Goal: Task Accomplishment & Management: Use online tool/utility

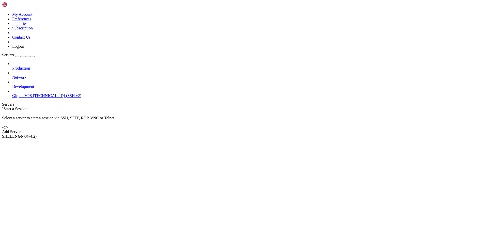
click at [33, 93] on span "[TECHNICAL_ID] (SSH v2)" at bounding box center [57, 95] width 48 height 4
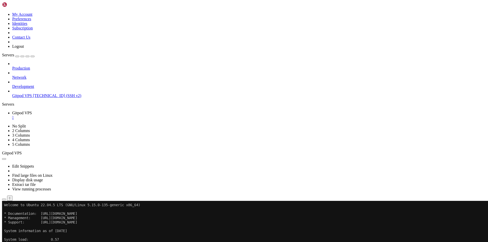
drag, startPoint x: 56, startPoint y: 165, endPoint x: 14, endPoint y: 192, distance: 49.8
click at [14, 98] on div "Production Network Development Gitpod VPS [TECHNICAL_ID] (SSH v2)" at bounding box center [244, 79] width 484 height 37
drag, startPoint x: 50, startPoint y: 180, endPoint x: 22, endPoint y: 187, distance: 29.3
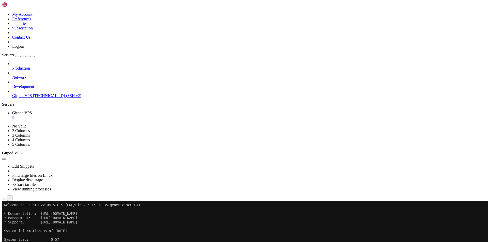
click at [22, 98] on div "Production Network Development Gitpod VPS [TECHNICAL_ID] (SSH v2)" at bounding box center [244, 79] width 484 height 37
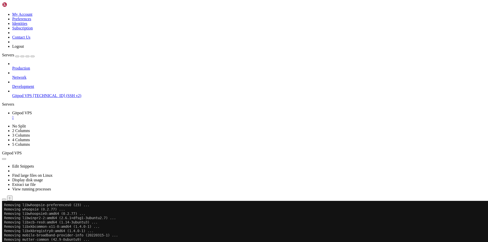
scroll to position [1166, 0]
drag, startPoint x: 61, startPoint y: 207, endPoint x: 15, endPoint y: 197, distance: 47.0
click at [15, 98] on div "Production Network Development Gitpod VPS [TECHNICAL_ID] (SSH v2)" at bounding box center [244, 79] width 484 height 37
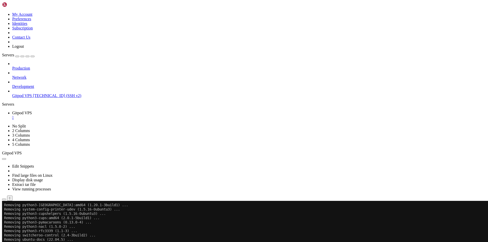
scroll to position [1239, 0]
drag, startPoint x: 52, startPoint y: 208, endPoint x: 34, endPoint y: 204, distance: 18.4
click at [34, 98] on div "Production Network Development Gitpod VPS [TECHNICAL_ID] (SSH v2)" at bounding box center [244, 79] width 484 height 37
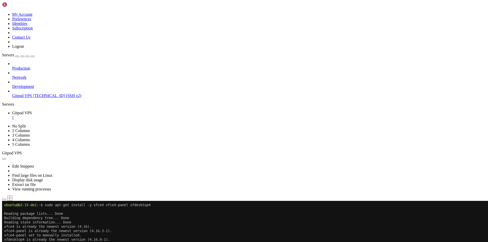
scroll to position [1473, 0]
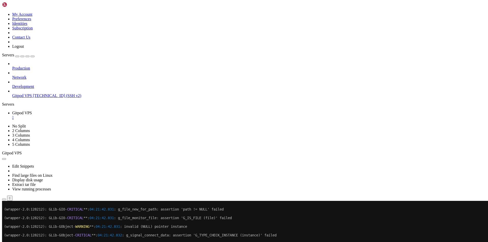
scroll to position [1494, 0]
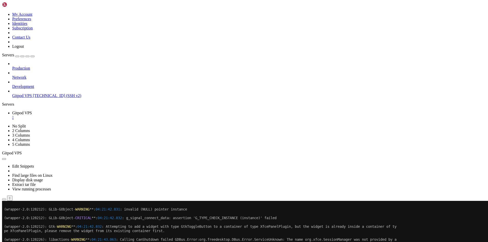
drag, startPoint x: 47, startPoint y: 207, endPoint x: 32, endPoint y: 194, distance: 20.3
click at [32, 98] on div "Production Network Development Gitpod VPS [TECHNICAL_ID] (SSH v2)" at bounding box center [244, 79] width 484 height 37
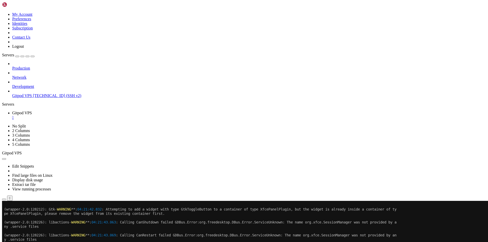
scroll to position [1511, 0]
drag, startPoint x: 93, startPoint y: 404, endPoint x: 5, endPoint y: 373, distance: 93.1
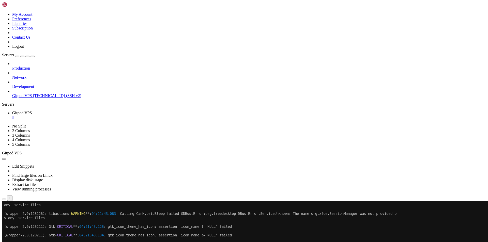
scroll to position [1572, 0]
copy div "ubuntu@b2-15-de1 : ~ $ systemctl --user stop cursor_xvfb.service xvfb.service x…"
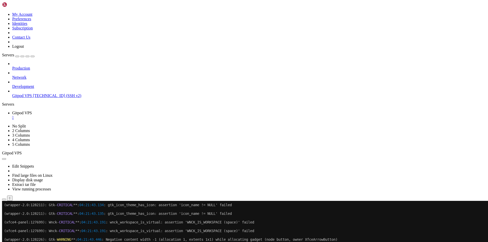
drag, startPoint x: 72, startPoint y: 207, endPoint x: 0, endPoint y: 157, distance: 87.2
click at [2, 98] on div "Production Network Development Gitpod VPS [TECHNICAL_ID] (SSH v2)" at bounding box center [244, 79] width 484 height 37
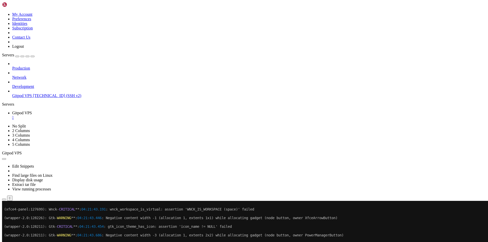
drag, startPoint x: 58, startPoint y: 208, endPoint x: 9, endPoint y: 191, distance: 52.2
click at [9, 98] on div "Production Network Development Gitpod VPS [TECHNICAL_ID] (SSH v2)" at bounding box center [244, 79] width 484 height 37
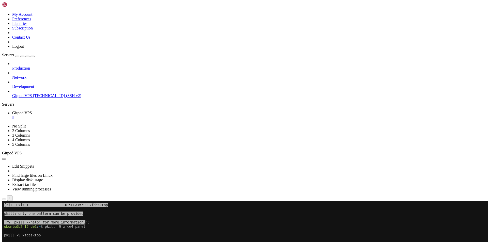
scroll to position [1758, 0]
drag, startPoint x: 58, startPoint y: 207, endPoint x: 25, endPoint y: 194, distance: 36.0
click at [25, 98] on div "Production Network Development Gitpod VPS [TECHNICAL_ID] (SSH v2)" at bounding box center [244, 79] width 484 height 37
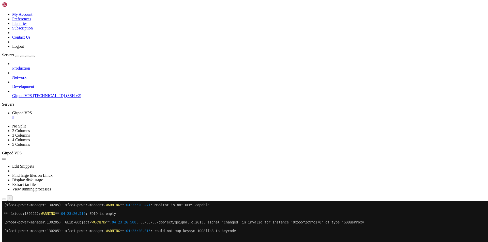
scroll to position [2354, 0]
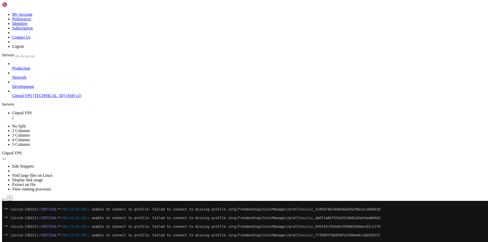
scroll to position [2362, 0]
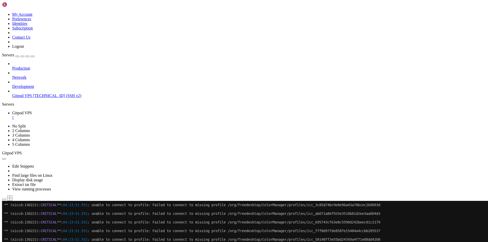
drag, startPoint x: 115, startPoint y: 432, endPoint x: 49, endPoint y: 408, distance: 70.4
drag, startPoint x: 115, startPoint y: 433, endPoint x: 53, endPoint y: 409, distance: 66.2
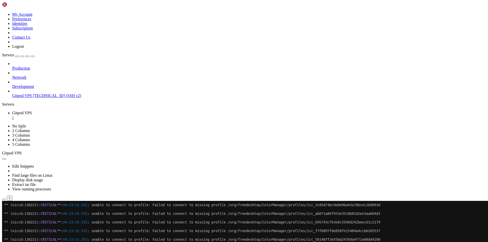
scroll to position [2388, 0]
drag, startPoint x: 51, startPoint y: 209, endPoint x: 28, endPoint y: 209, distance: 23.1
click at [28, 98] on div "Production Network Development Gitpod VPS [TECHNICAL_ID] (SSH v2)" at bounding box center [244, 79] width 484 height 37
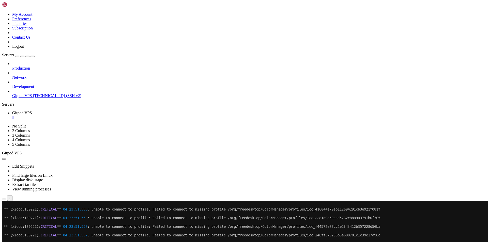
scroll to position [2466, 0]
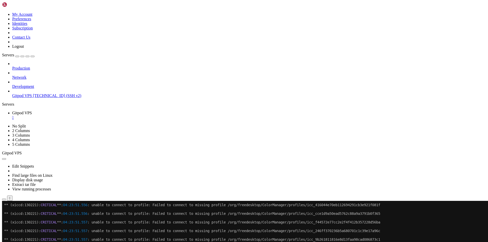
drag, startPoint x: 128, startPoint y: 405, endPoint x: 4, endPoint y: 305, distance: 159.5
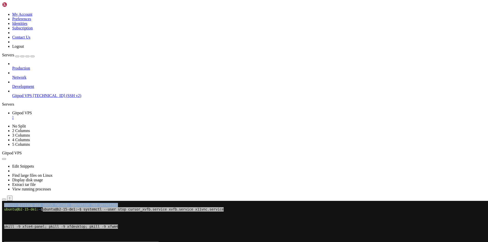
copy div "ubuntu@b2-15-de1 : ~ $ systemctl --user stop cursor_xvfb.service xvfb.service x…"
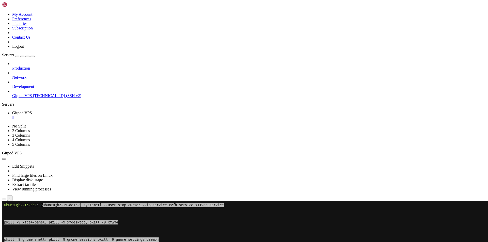
scroll to position [2669, 0]
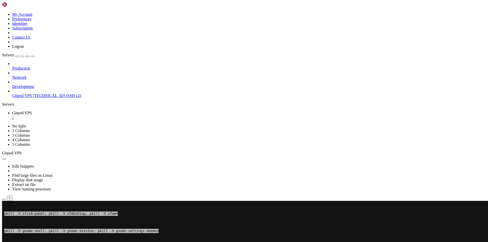
scroll to position [2677, 0]
drag, startPoint x: 75, startPoint y: 209, endPoint x: 1, endPoint y: 197, distance: 76.0
click at [2, 98] on div "Production Network Development Gitpod VPS [TECHNICAL_ID] (SSH v2)" at bounding box center [244, 79] width 484 height 37
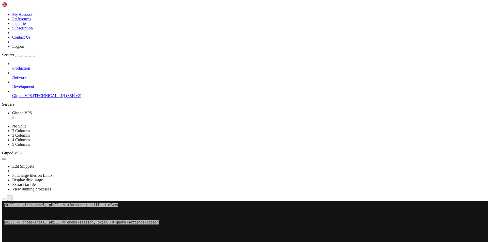
scroll to position [2686, 0]
drag, startPoint x: 61, startPoint y: 208, endPoint x: 37, endPoint y: 206, distance: 24.2
click at [37, 98] on div "Production Network Development Gitpod VPS [TECHNICAL_ID] (SSH v2)" at bounding box center [244, 79] width 484 height 37
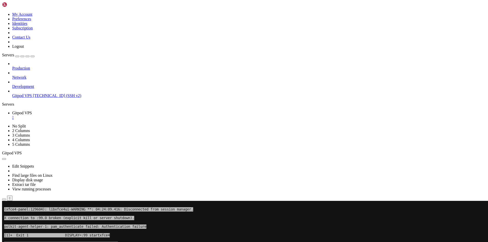
scroll to position [2820, 0]
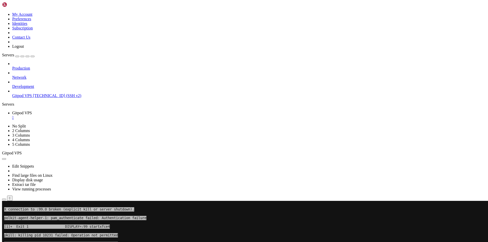
drag, startPoint x: 256, startPoint y: 184, endPoint x: 9, endPoint y: 187, distance: 246.4
click at [9, 98] on div "Production Network Development Gitpod VPS [TECHNICAL_ID] (SSH v2)" at bounding box center [244, 79] width 484 height 37
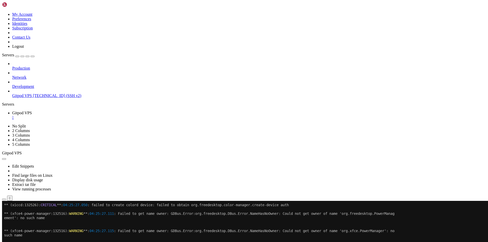
scroll to position [4082, 0]
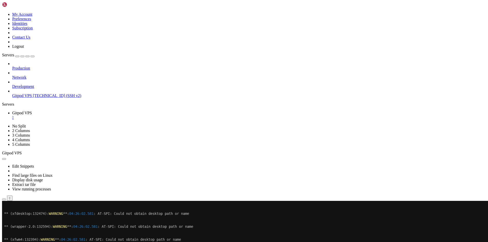
scroll to position [13171, 0]
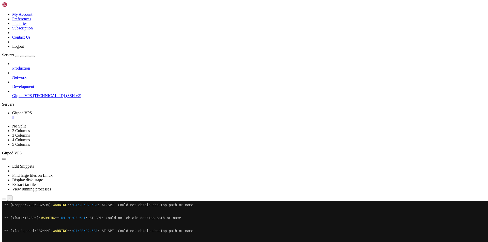
scroll to position [13193, 0]
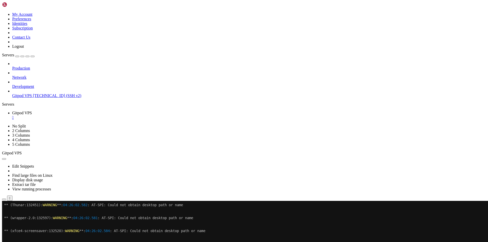
scroll to position [13301, 0]
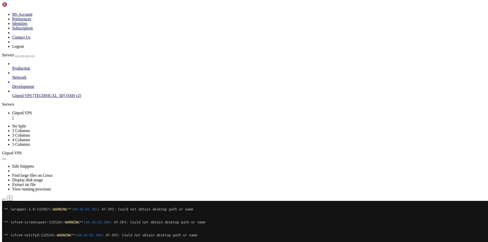
drag, startPoint x: 55, startPoint y: 407, endPoint x: 5, endPoint y: 304, distance: 114.9
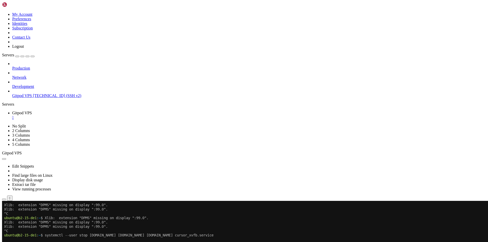
scroll to position [13370, 0]
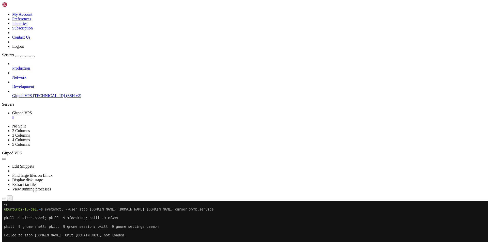
scroll to position [13413, 0]
drag, startPoint x: 79, startPoint y: 409, endPoint x: 4, endPoint y: 301, distance: 131.8
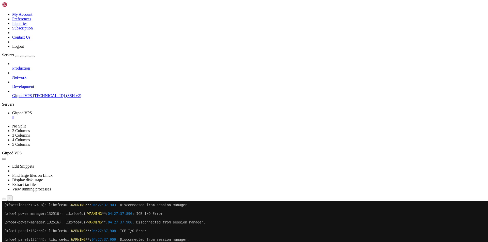
scroll to position [13443, 0]
drag, startPoint x: 53, startPoint y: 408, endPoint x: 4, endPoint y: 382, distance: 56.5
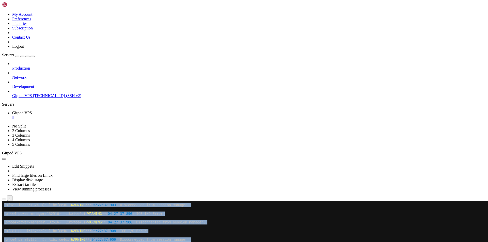
scroll to position [13448, 0]
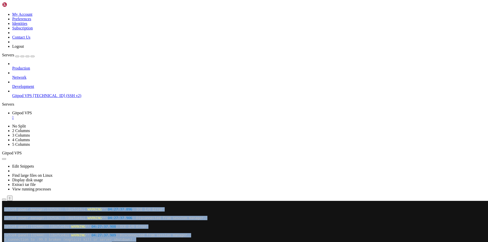
drag, startPoint x: 67, startPoint y: 397, endPoint x: 59, endPoint y: 397, distance: 7.6
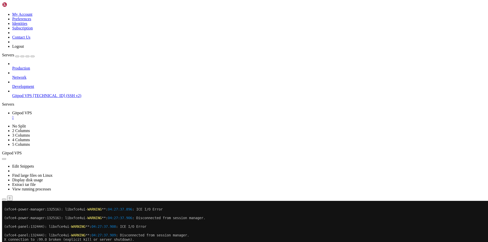
drag, startPoint x: 90, startPoint y: 400, endPoint x: 4, endPoint y: 378, distance: 89.0
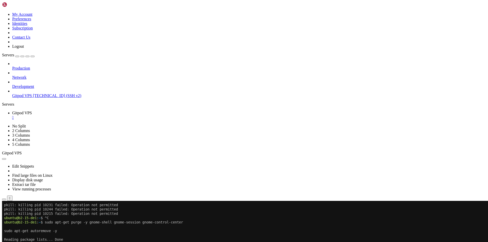
scroll to position [13491, 0]
copy div "ubuntu@b2-15-de1 : ~ $ systemctl --user stop xvfb.service x11vnc.service cursor…"
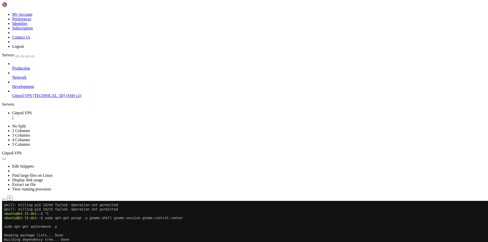
scroll to position [13495, 0]
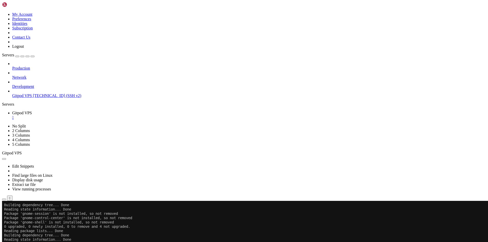
drag, startPoint x: 96, startPoint y: 207, endPoint x: 20, endPoint y: 205, distance: 76.5
click at [19, 98] on div "Production Network Development Gitpod VPS [TECHNICAL_ID] (SSH v2)" at bounding box center [244, 79] width 484 height 37
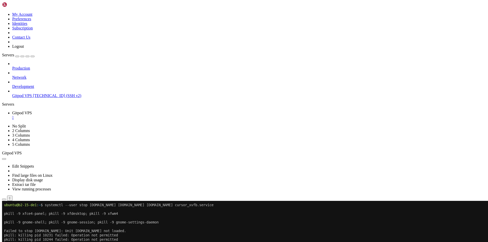
drag, startPoint x: 73, startPoint y: 205, endPoint x: 19, endPoint y: 203, distance: 53.6
click at [19, 98] on div "Production Network Development Gitpod VPS [TECHNICAL_ID] (SSH v2)" at bounding box center [244, 79] width 484 height 37
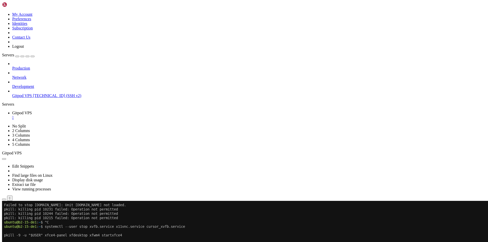
drag, startPoint x: 54, startPoint y: 209, endPoint x: 21, endPoint y: 209, distance: 33.0
click at [21, 98] on div "Production Network Development Gitpod VPS [TECHNICAL_ID] (SSH v2)" at bounding box center [244, 79] width 484 height 37
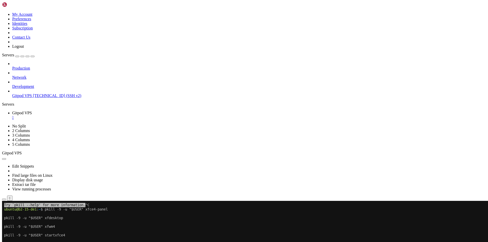
scroll to position [13720, 0]
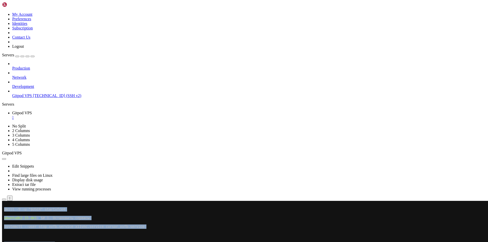
drag, startPoint x: 4, startPoint y: 217, endPoint x: 245, endPoint y: 361, distance: 281.3
copy div "pkill -9 -u "$USER" startxfce4 ubuntu@b2-15-de1 : ~ $ # 1. Остановить сервисы s…"
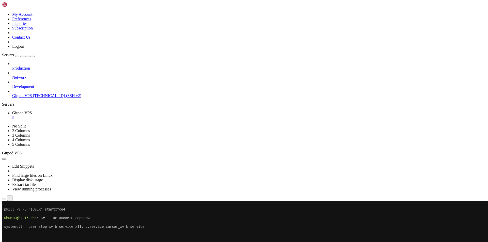
drag, startPoint x: 217, startPoint y: 356, endPoint x: 4, endPoint y: 261, distance: 233.1
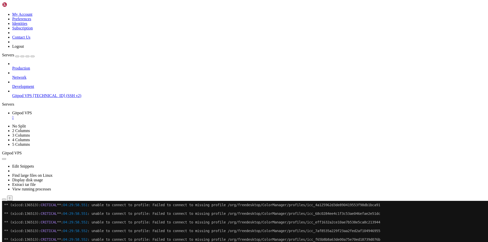
scroll to position [35562, 0]
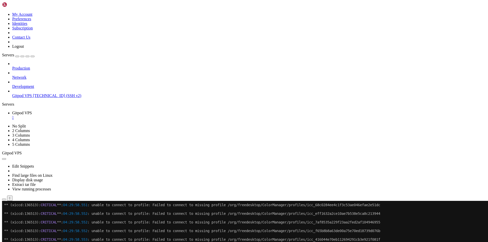
scroll to position [35571, 0]
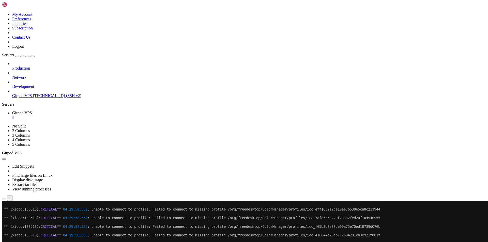
drag, startPoint x: 73, startPoint y: 205, endPoint x: 15, endPoint y: 197, distance: 58.3
click at [15, 98] on div "Production Network Development Gitpod VPS [TECHNICAL_ID] (SSH v2)" at bounding box center [244, 79] width 484 height 37
drag, startPoint x: 166, startPoint y: 403, endPoint x: 14, endPoint y: 402, distance: 151.7
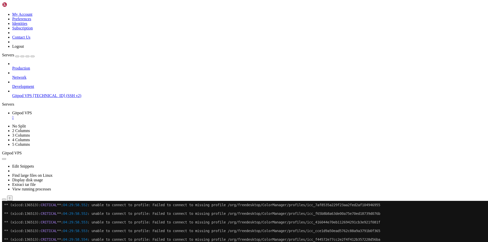
scroll to position [35584, 0]
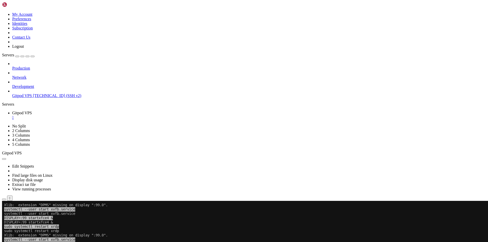
scroll to position [35687, 0]
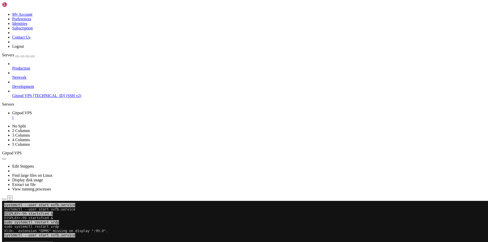
drag, startPoint x: 73, startPoint y: 382, endPoint x: 9, endPoint y: 305, distance: 100.7
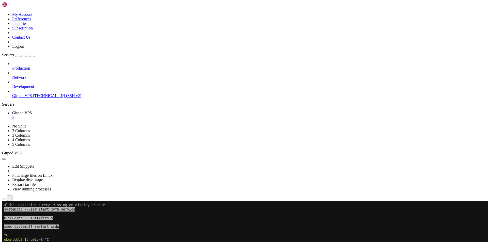
scroll to position [35713, 0]
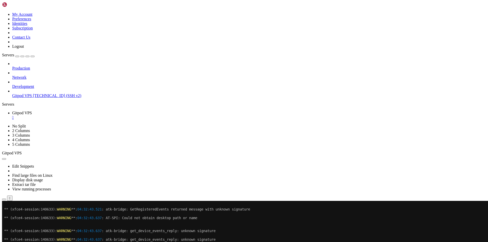
scroll to position [35766, 0]
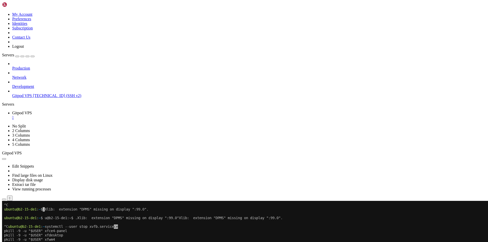
drag, startPoint x: 4, startPoint y: 334, endPoint x: 228, endPoint y: 409, distance: 236.1
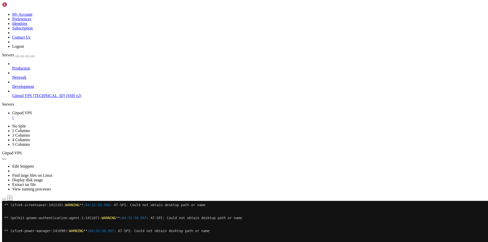
scroll to position [41509, 0]
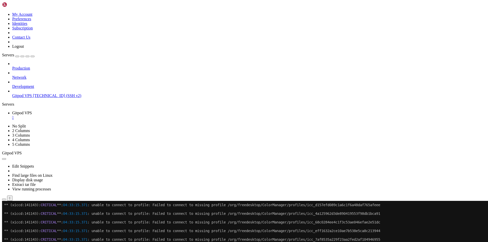
scroll to position [49977, 0]
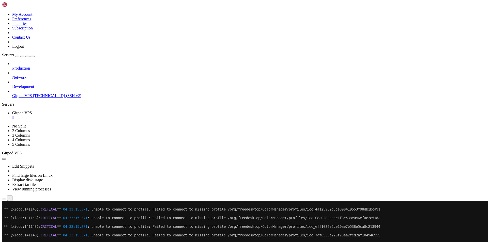
drag, startPoint x: 56, startPoint y: 410, endPoint x: 5, endPoint y: 340, distance: 86.6
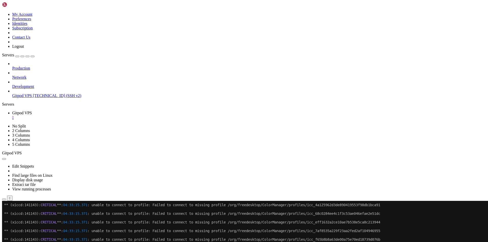
scroll to position [49981, 0]
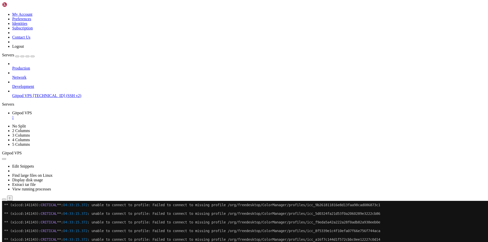
drag, startPoint x: 181, startPoint y: 403, endPoint x: 4, endPoint y: 374, distance: 179.3
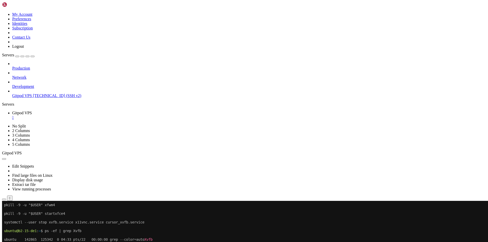
scroll to position [50202, 0]
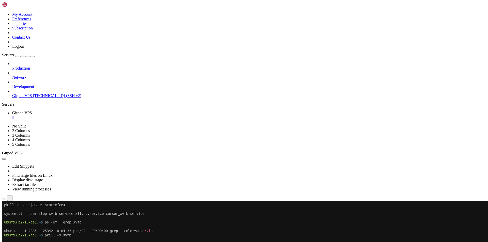
scroll to position [50214, 0]
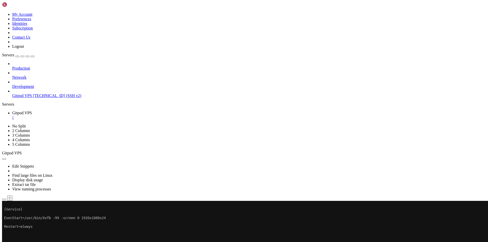
scroll to position [50289, 0]
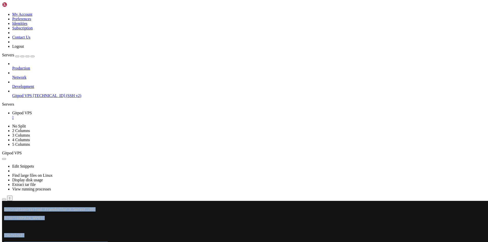
drag, startPoint x: 2, startPoint y: 348, endPoint x: 147, endPoint y: 370, distance: 147.0
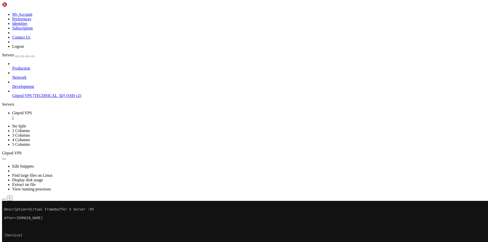
drag, startPoint x: 146, startPoint y: 379, endPoint x: 143, endPoint y: 378, distance: 3.3
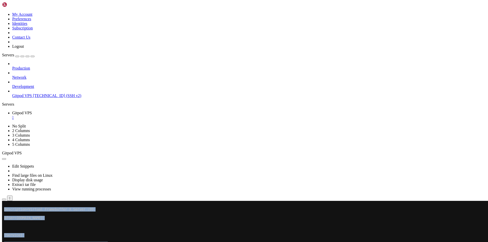
drag, startPoint x: 4, startPoint y: 323, endPoint x: 281, endPoint y: 404, distance: 289.5
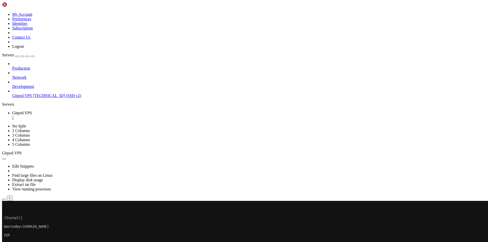
scroll to position [50365, 0]
drag, startPoint x: 5, startPoint y: 244, endPoint x: 227, endPoint y: 397, distance: 270.1
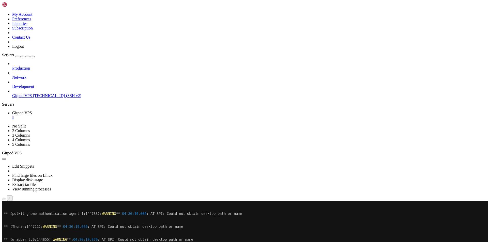
scroll to position [65182, 0]
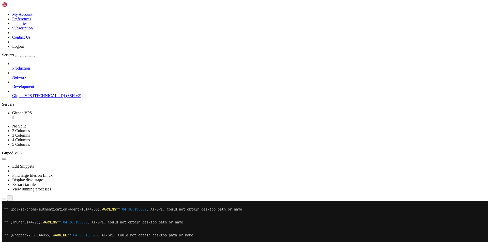
drag, startPoint x: 23, startPoint y: 409, endPoint x: 4, endPoint y: 377, distance: 37.5
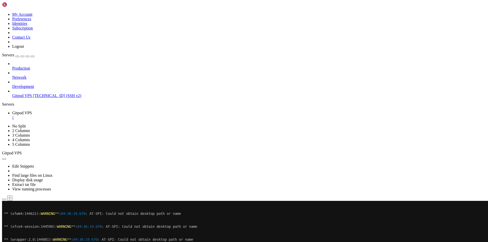
scroll to position [65243, 0]
copy div "** (xfce4-screensaver:144770): WARNING **: 04:36:19.669 : AT-SPI: Could not obt…"
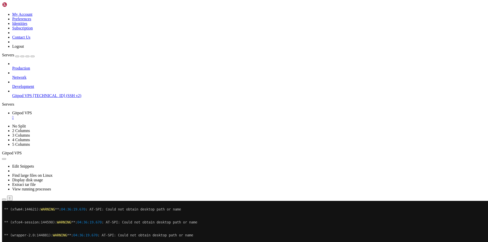
drag, startPoint x: 20, startPoint y: 408, endPoint x: 4, endPoint y: 326, distance: 83.5
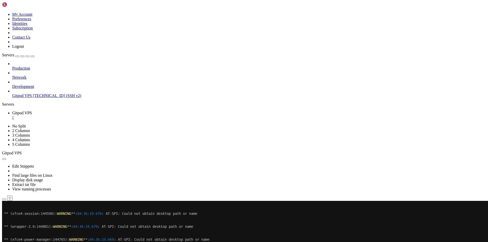
scroll to position [65260, 0]
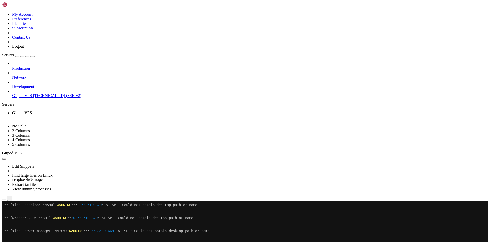
scroll to position [65264, 0]
drag, startPoint x: 113, startPoint y: 231, endPoint x: 0, endPoint y: 184, distance: 122.3
click at [2, 98] on div "Production Network Development Gitpod VPS [TECHNICAL_ID] (SSH v2)" at bounding box center [244, 79] width 484 height 37
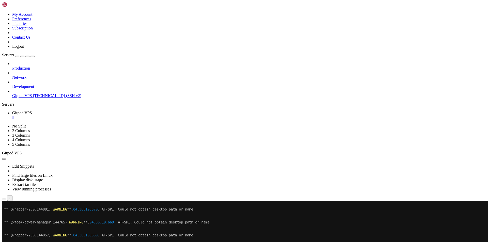
scroll to position [65277, 0]
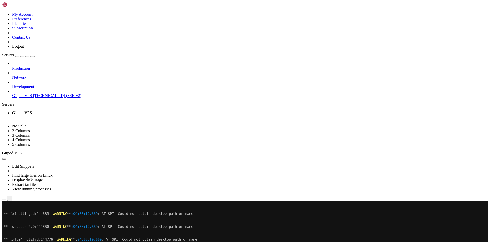
scroll to position [65312, 0]
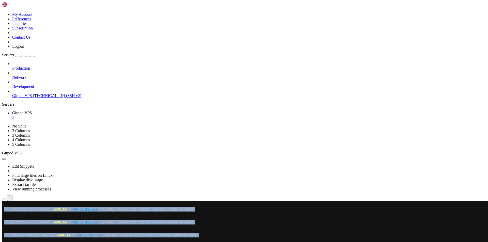
drag, startPoint x: 72, startPoint y: 405, endPoint x: 4, endPoint y: 378, distance: 73.0
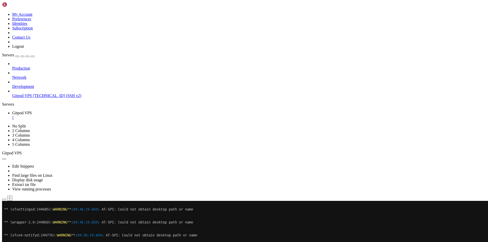
drag, startPoint x: 92, startPoint y: 398, endPoint x: 4, endPoint y: 377, distance: 90.1
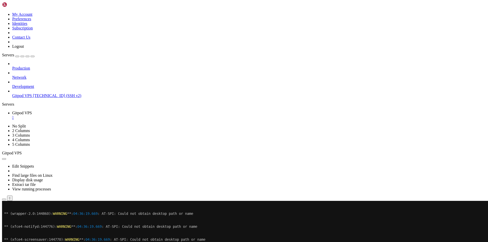
scroll to position [65329, 0]
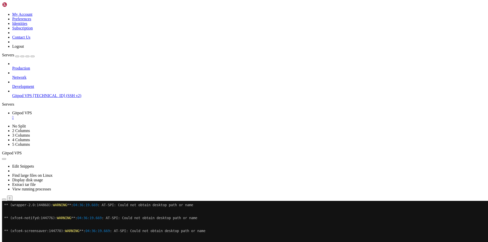
drag, startPoint x: 62, startPoint y: 406, endPoint x: 42, endPoint y: 403, distance: 20.5
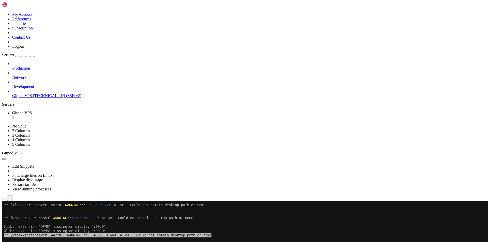
scroll to position [65359, 0]
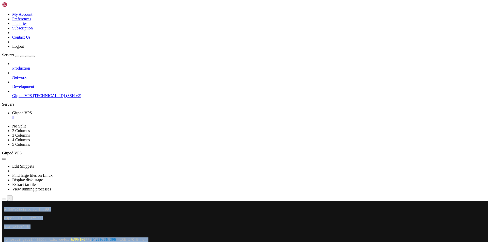
scroll to position [65678, 0]
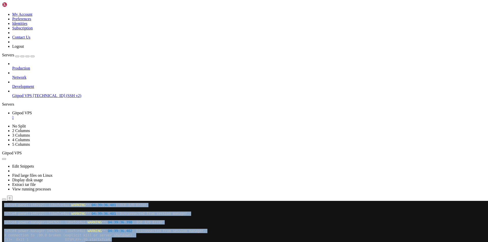
drag, startPoint x: 5, startPoint y: 248, endPoint x: 243, endPoint y: 393, distance: 278.7
copy div "ubuntu@b2-15-de1 : ~ $ # Остановить всё (xfce4-panel:144712): libxfce4ui- WARNI…"
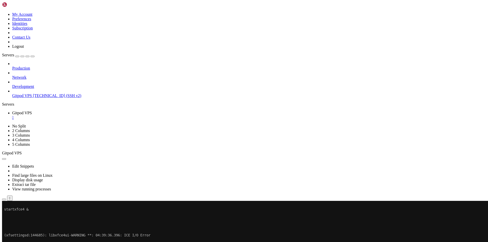
scroll to position [66313, 0]
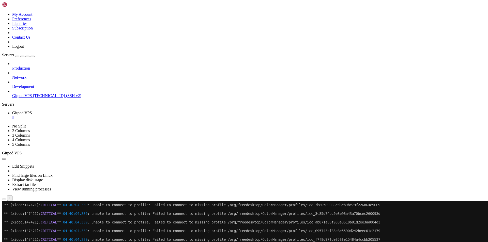
click at [95, 115] on div "" at bounding box center [249, 117] width 474 height 5
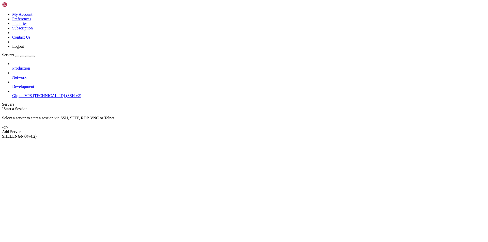
click at [33, 93] on span "[TECHNICAL_ID] (SSH v2)" at bounding box center [57, 95] width 48 height 4
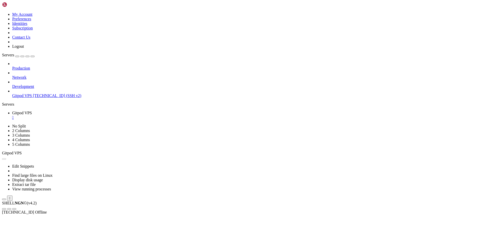
scroll to position [0, 0]
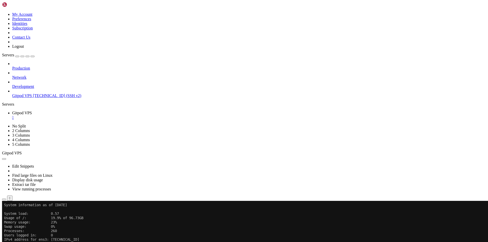
scroll to position [35, 0]
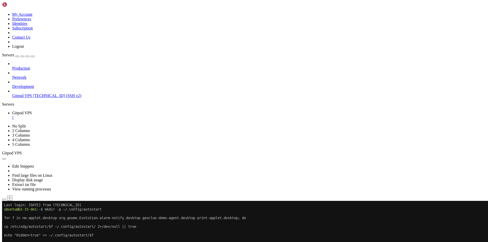
scroll to position [155, 0]
drag, startPoint x: 75, startPoint y: 408, endPoint x: 4, endPoint y: 250, distance: 172.7
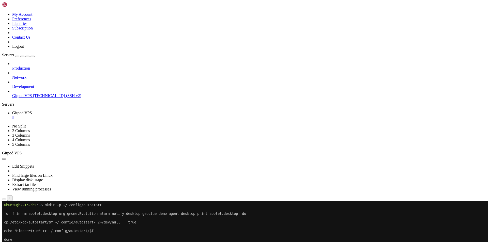
scroll to position [160, 0]
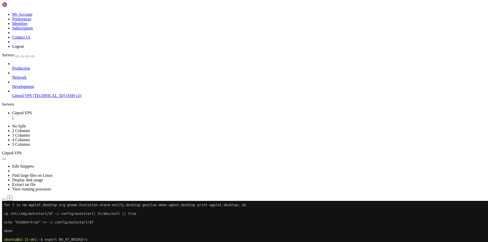
scroll to position [173, 0]
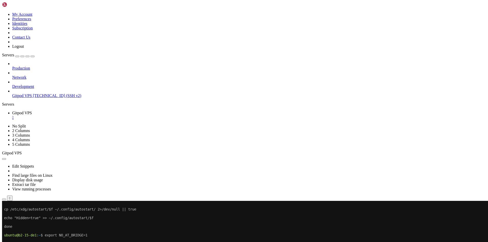
drag, startPoint x: 58, startPoint y: 407, endPoint x: 4, endPoint y: 396, distance: 55.0
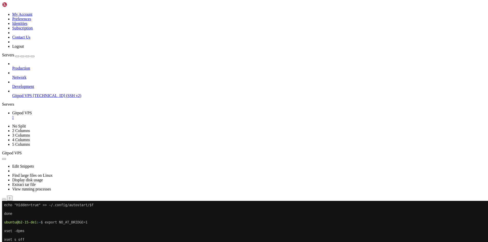
scroll to position [186, 0]
drag, startPoint x: 59, startPoint y: 407, endPoint x: 4, endPoint y: 231, distance: 184.4
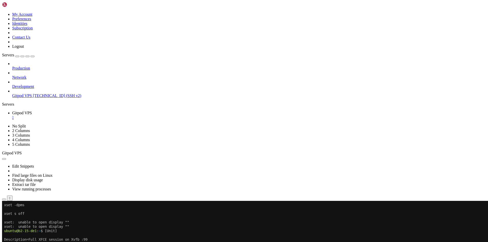
copy div "ubuntu@b2-15-de1 : ~ $ [Unit] Description=Full XFCE session on Xvfb :99 After=x…"
drag, startPoint x: 70, startPoint y: 408, endPoint x: 3, endPoint y: 211, distance: 208.5
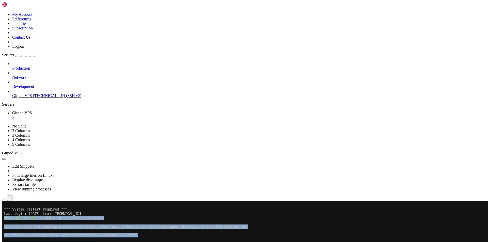
scroll to position [212, 0]
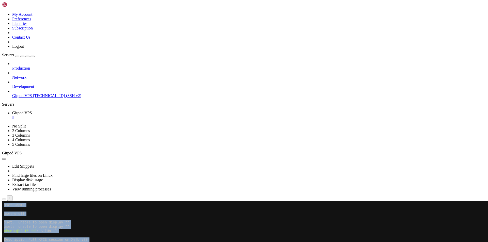
drag, startPoint x: 4, startPoint y: 231, endPoint x: 280, endPoint y: 409, distance: 327.9
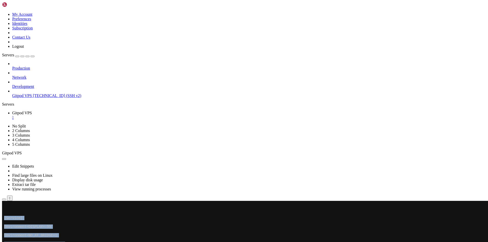
scroll to position [402, 0]
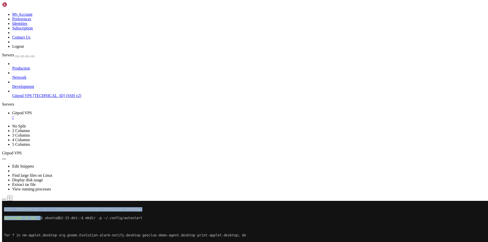
copy div "ubuntu@b2-15-de1 : ~ $ mkdir -p ~/.config/autostart [Service] Environment=DISPL…"
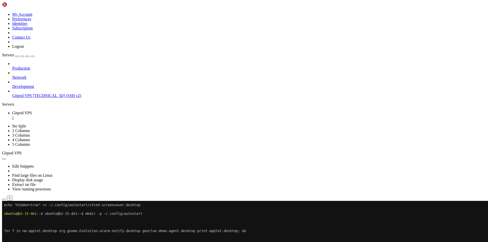
scroll to position [544, 0]
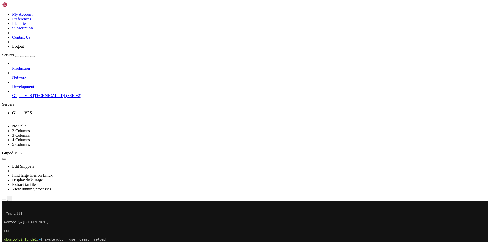
scroll to position [687, 0]
drag, startPoint x: 109, startPoint y: 408, endPoint x: 4, endPoint y: 330, distance: 131.5
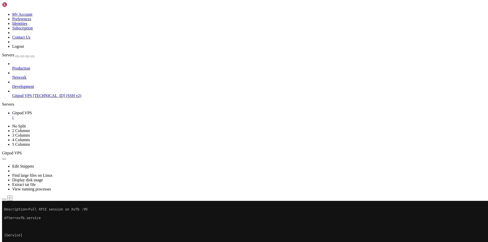
scroll to position [795, 0]
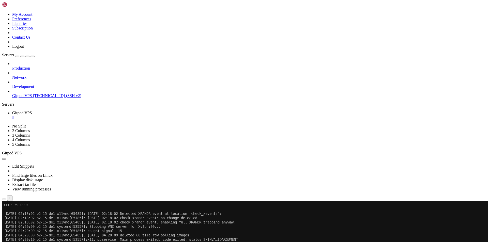
drag, startPoint x: 65, startPoint y: 407, endPoint x: 4, endPoint y: 262, distance: 157.0
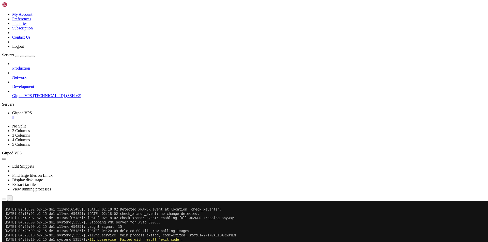
scroll to position [946, 0]
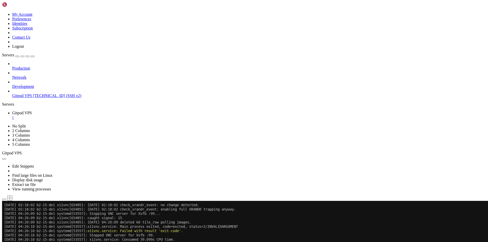
scroll to position [954, 0]
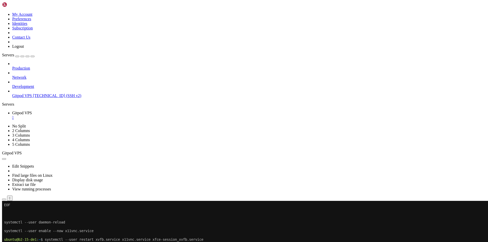
scroll to position [1093, 0]
drag, startPoint x: 60, startPoint y: 408, endPoint x: 4, endPoint y: 269, distance: 150.2
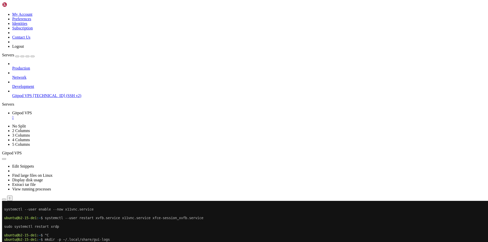
scroll to position [1114, 0]
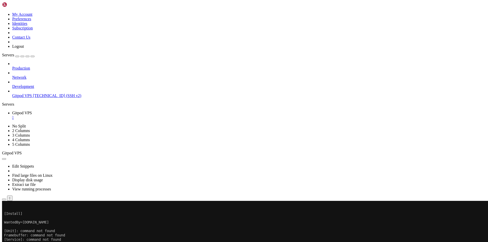
scroll to position [1235, 0]
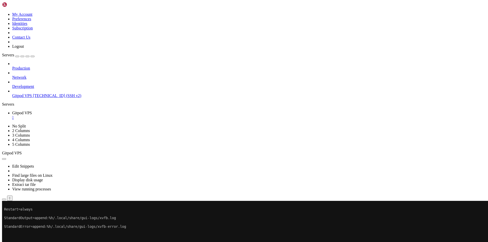
drag, startPoint x: 59, startPoint y: 406, endPoint x: 63, endPoint y: 408, distance: 4.4
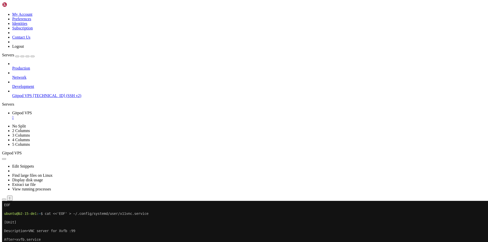
scroll to position [1585, 0]
drag, startPoint x: 70, startPoint y: 378, endPoint x: 4, endPoint y: 361, distance: 67.9
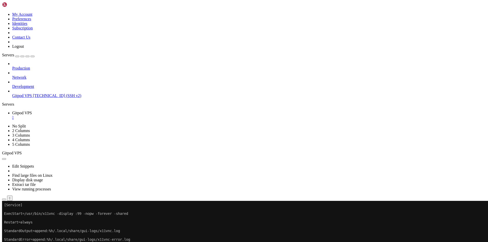
copy div "ubuntu@b2-15-de1 : ~ $ systemctl --user daemon-reload systemctl --user enable -…"
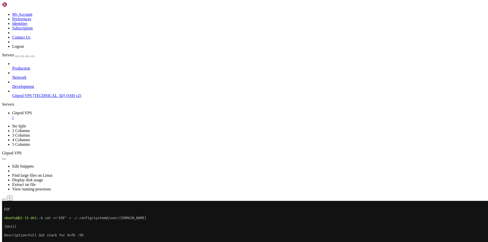
scroll to position [1684, 0]
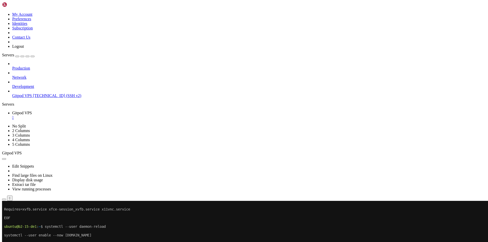
scroll to position [1723, 0]
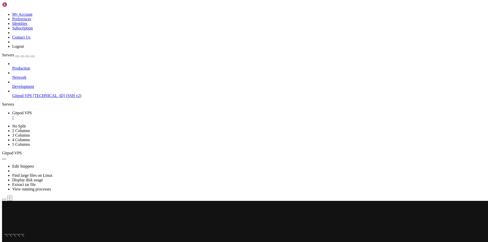
scroll to position [1848, 0]
drag, startPoint x: 65, startPoint y: 408, endPoint x: 4, endPoint y: 357, distance: 79.8
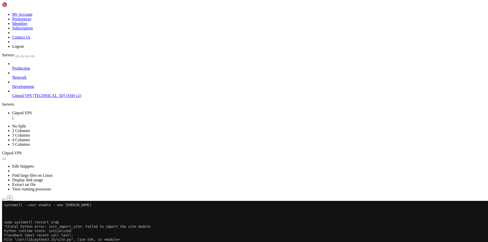
scroll to position [1917, 0]
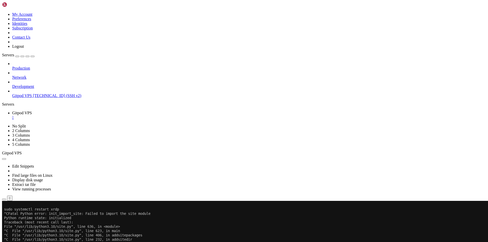
drag, startPoint x: 50, startPoint y: 407, endPoint x: 5, endPoint y: 395, distance: 47.0
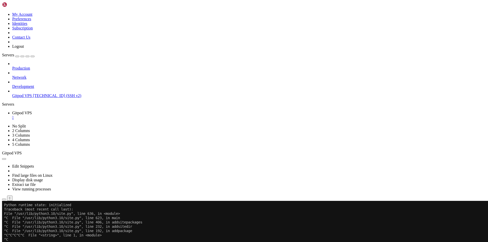
scroll to position [1943, 0]
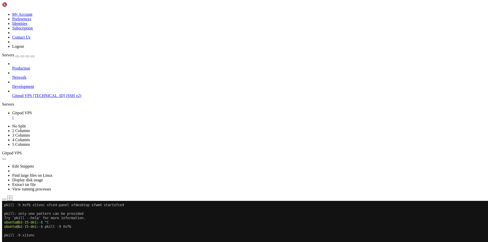
scroll to position [2038, 0]
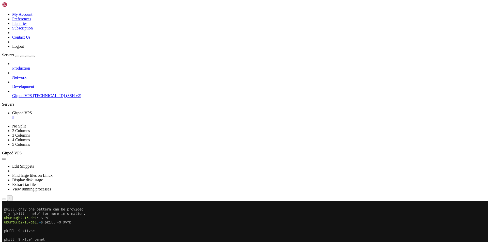
drag, startPoint x: 55, startPoint y: 409, endPoint x: 4, endPoint y: 313, distance: 109.0
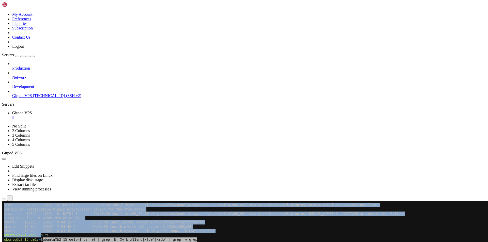
scroll to position [2211, 0]
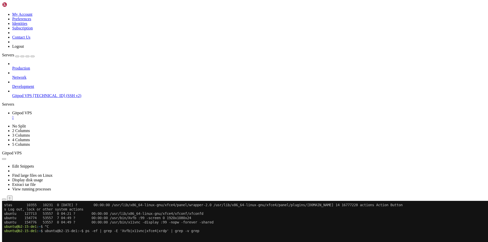
scroll to position [2220, 0]
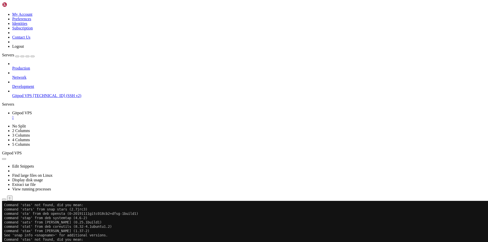
scroll to position [2634, 0]
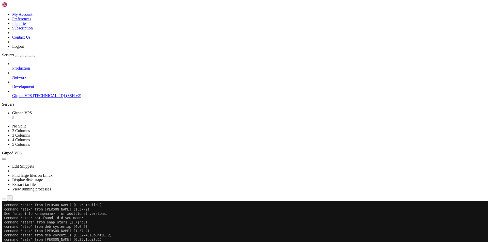
scroll to position [2531, 0]
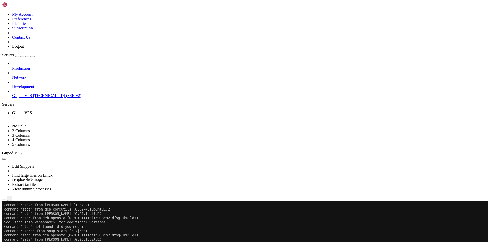
drag, startPoint x: 56, startPoint y: 409, endPoint x: 4, endPoint y: 317, distance: 105.3
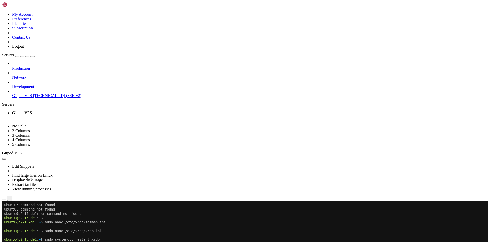
scroll to position [2613, 0]
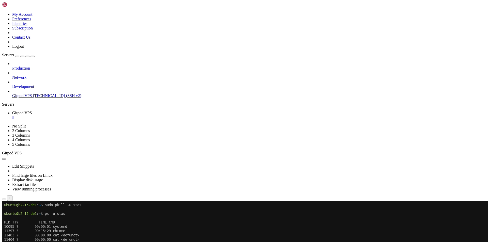
scroll to position [2656, 0]
drag, startPoint x: 4, startPoint y: 391, endPoint x: 84, endPoint y: 400, distance: 80.5
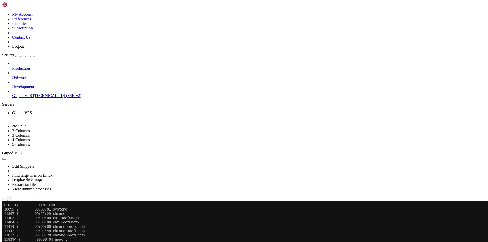
drag, startPoint x: 63, startPoint y: 391, endPoint x: 88, endPoint y: 407, distance: 29.8
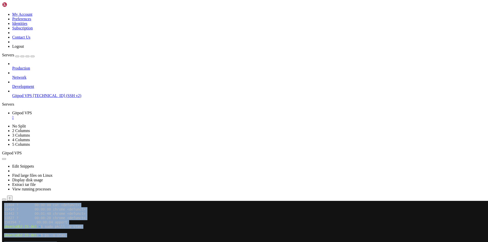
drag, startPoint x: 4, startPoint y: 373, endPoint x: 63, endPoint y: 384, distance: 60.6
drag, startPoint x: 69, startPoint y: 381, endPoint x: 4, endPoint y: 373, distance: 65.8
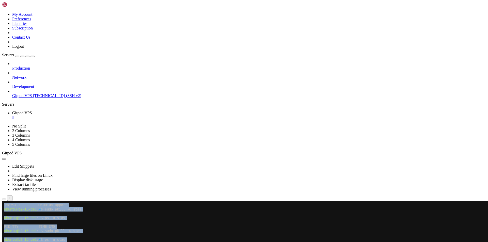
scroll to position [2708, 0]
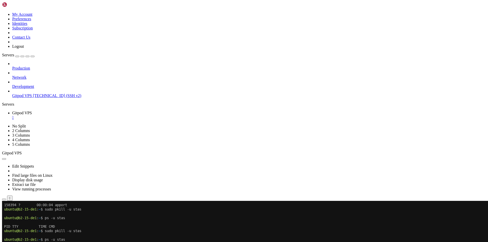
drag, startPoint x: 68, startPoint y: 366, endPoint x: 40, endPoint y: 357, distance: 29.2
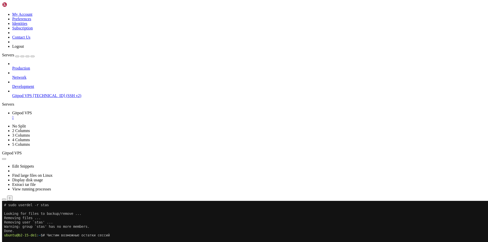
drag, startPoint x: 63, startPoint y: 409, endPoint x: 4, endPoint y: 368, distance: 72.1
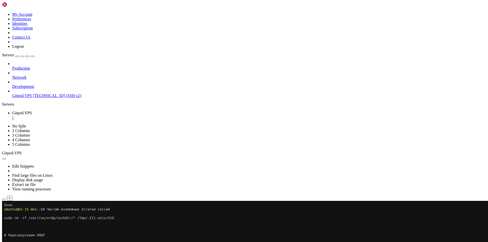
scroll to position [2816, 0]
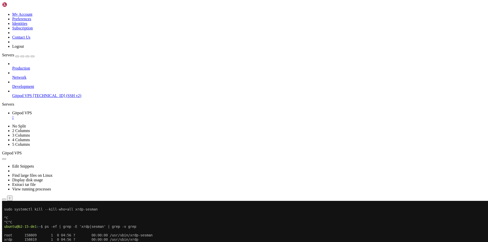
scroll to position [2928, 0]
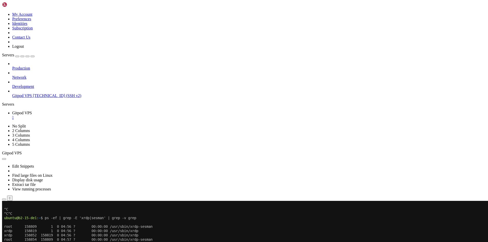
scroll to position [2937, 0]
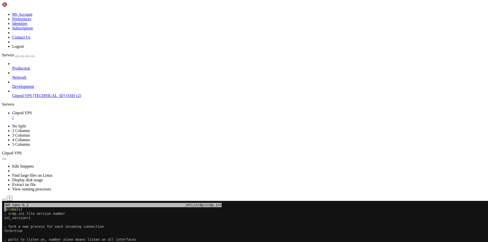
click at [22, 215] on button "Reconnect" at bounding box center [12, 217] width 20 height 5
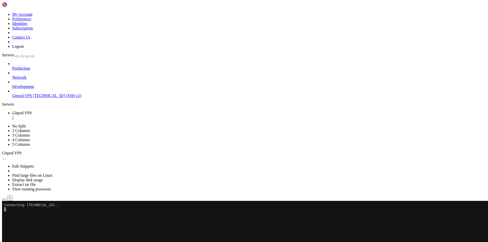
click at [94, 115] on div "" at bounding box center [249, 117] width 474 height 5
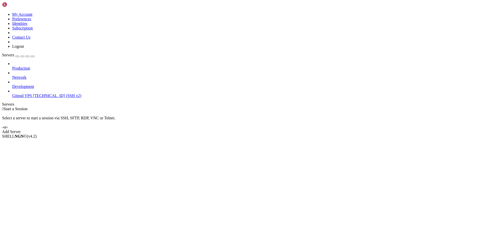
click at [25, 93] on span "Gitpod VPS" at bounding box center [22, 95] width 20 height 4
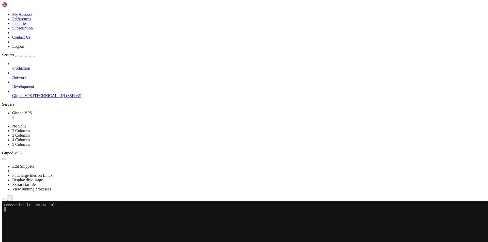
scroll to position [0, 0]
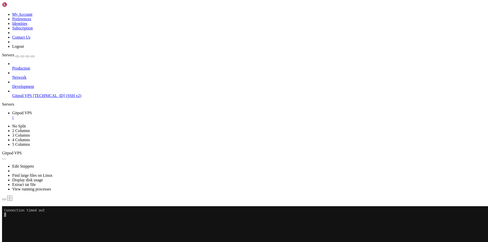
drag, startPoint x: 287, startPoint y: 83, endPoint x: 226, endPoint y: 60, distance: 64.9
click at [22, 211] on button "Reconnect" at bounding box center [12, 213] width 20 height 5
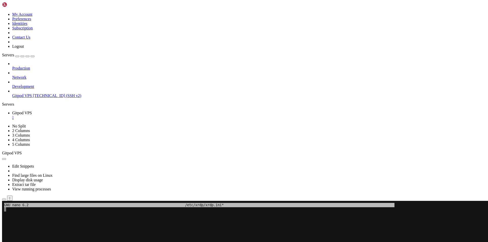
click at [35, 212] on x-row at bounding box center [214, 214] width 420 height 4
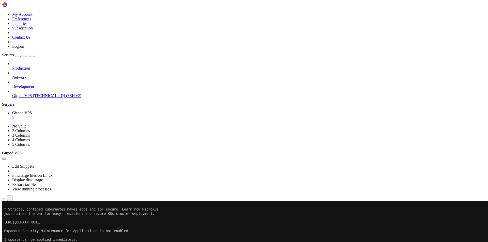
scroll to position [78, 0]
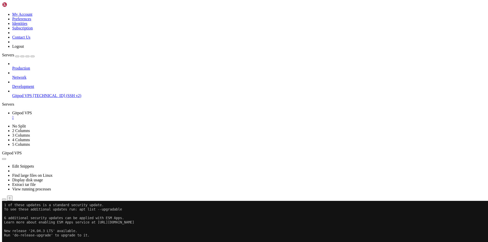
scroll to position [117, 0]
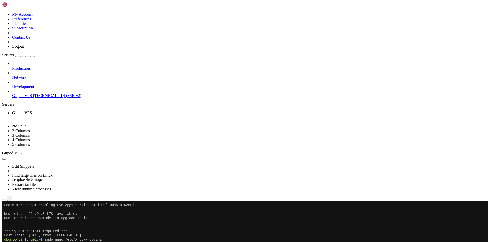
scroll to position [134, 0]
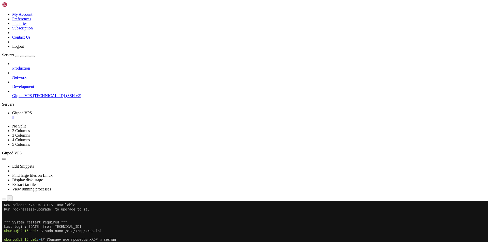
scroll to position [2, 1]
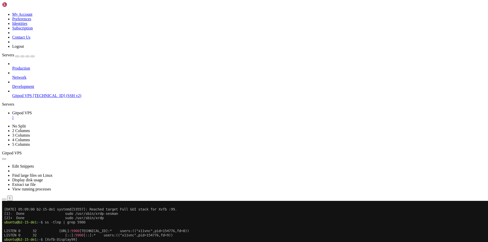
scroll to position [302, 0]
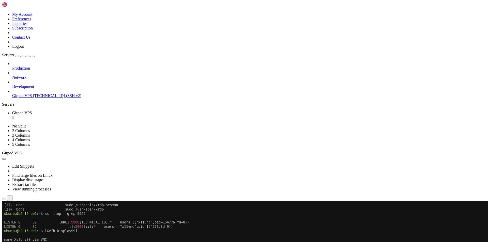
scroll to position [328, 0]
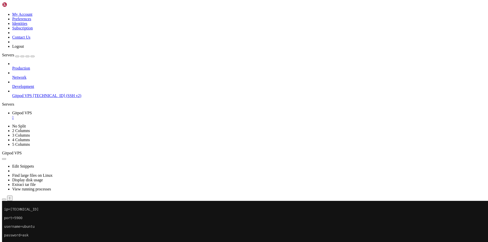
scroll to position [358, 0]
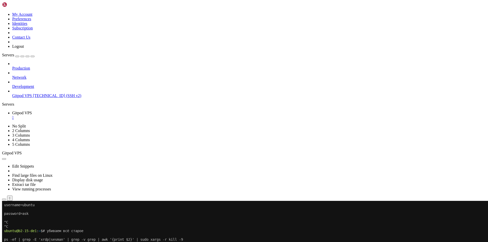
scroll to position [384, 0]
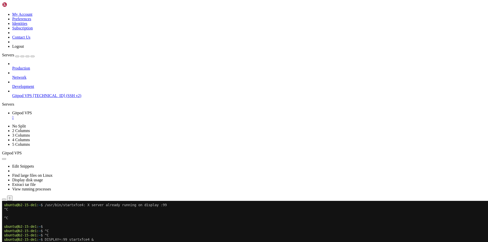
scroll to position [527, 0]
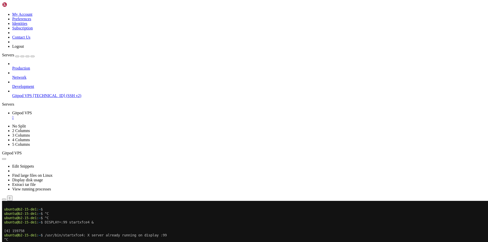
scroll to position [553, 0]
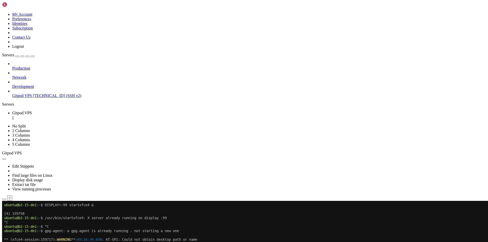
scroll to position [725, 0]
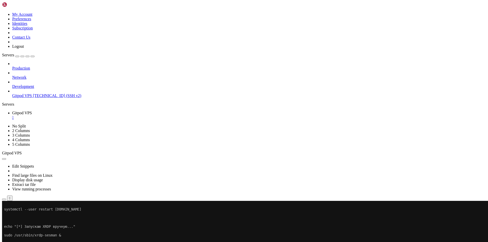
scroll to position [851, 0]
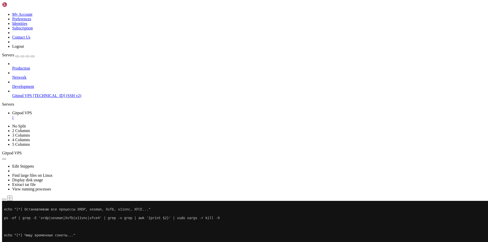
scroll to position [1131, 0]
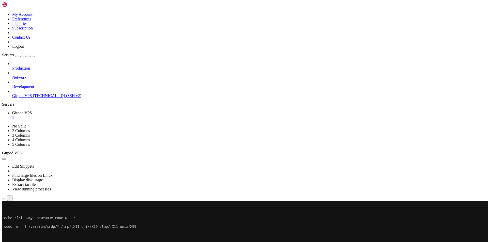
scroll to position [1157, 0]
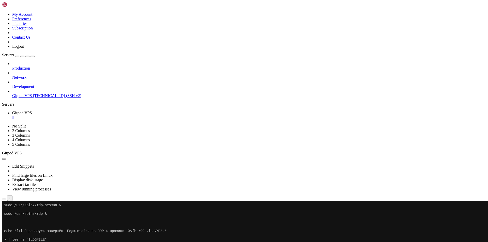
scroll to position [1330, 0]
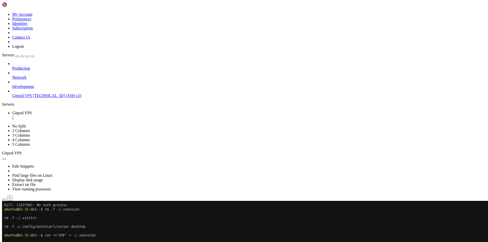
scroll to position [1369, 0]
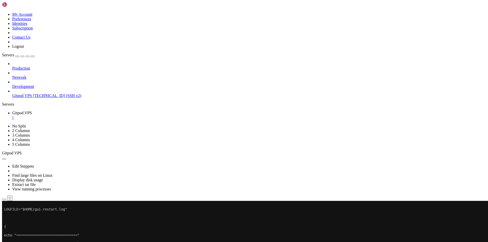
drag, startPoint x: 69, startPoint y: 207, endPoint x: 11, endPoint y: 203, distance: 58.6
click at [11, 98] on div "Production Network Development Gitpod VPS [TECHNICAL_ID] (SSH v2)" at bounding box center [244, 79] width 484 height 37
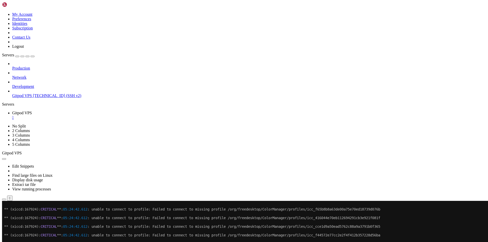
scroll to position [2151, 0]
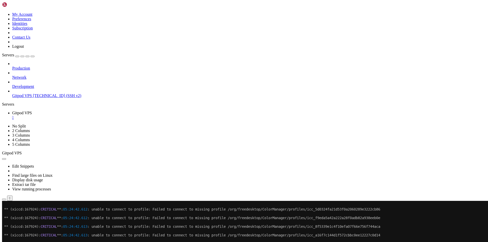
scroll to position [2194, 0]
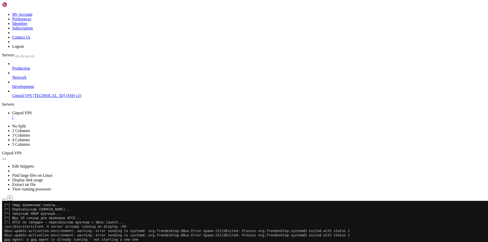
scroll to position [2647, 0]
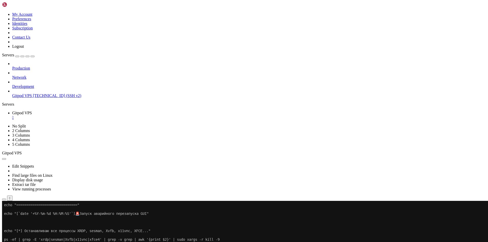
scroll to position [2932, 0]
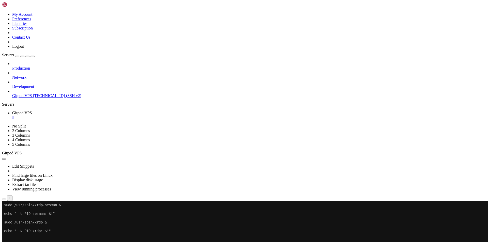
scroll to position [3304, 0]
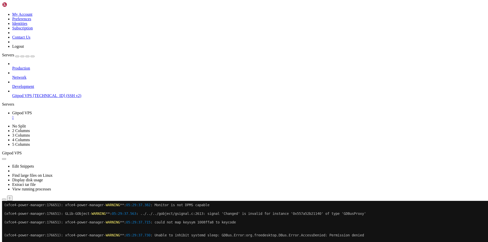
scroll to position [4228, 0]
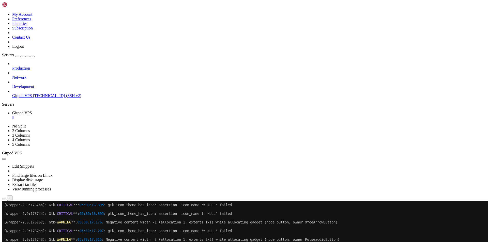
scroll to position [4353, 0]
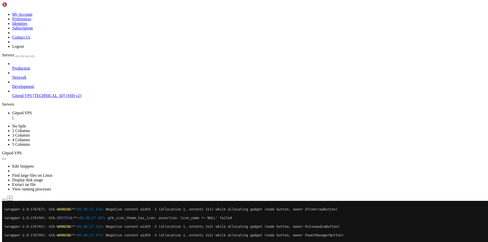
scroll to position [4366, 0]
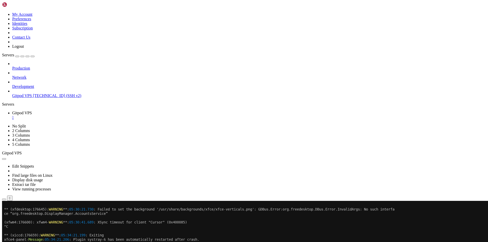
scroll to position [4409, 0]
drag, startPoint x: 73, startPoint y: 407, endPoint x: 4, endPoint y: 374, distance: 76.1
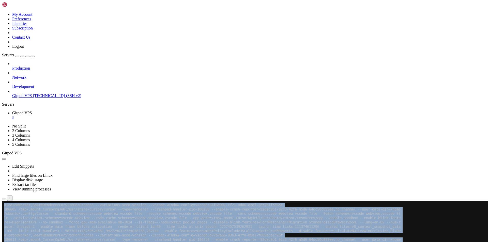
scroll to position [5709, 0]
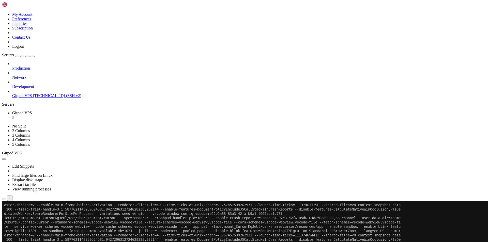
scroll to position [5726, 0]
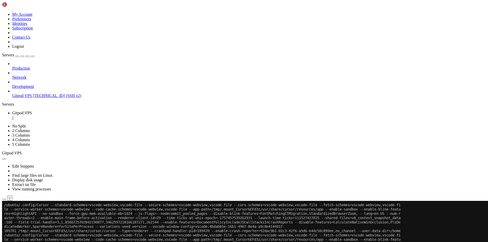
scroll to position [7056, 0]
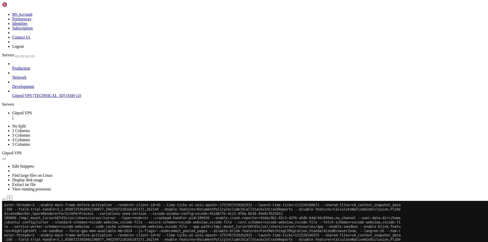
scroll to position [7108, 0]
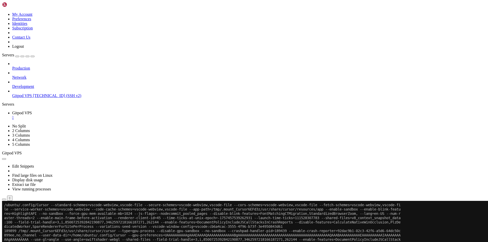
drag, startPoint x: 73, startPoint y: 247, endPoint x: 46, endPoint y: 248, distance: 26.2
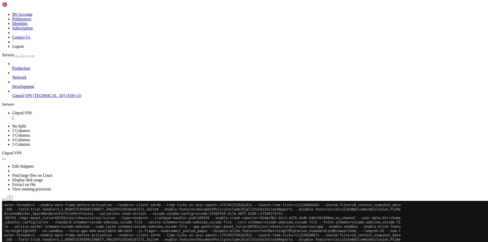
scroll to position [8464, 0]
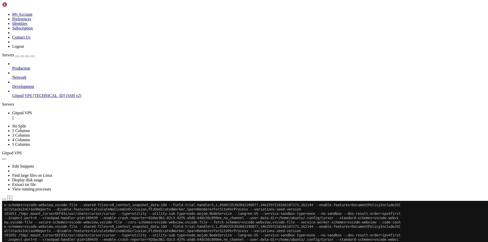
scroll to position [11301, 0]
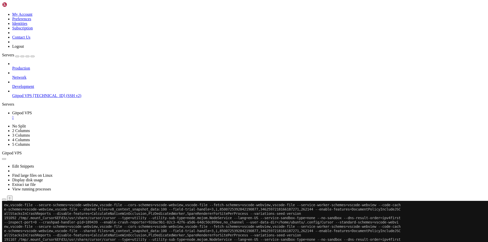
scroll to position [11319, 0]
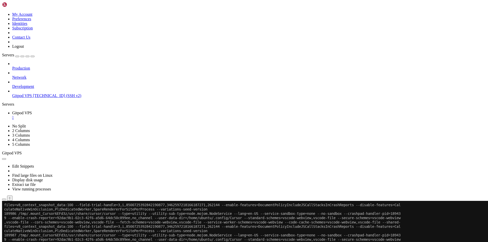
scroll to position [14138, 0]
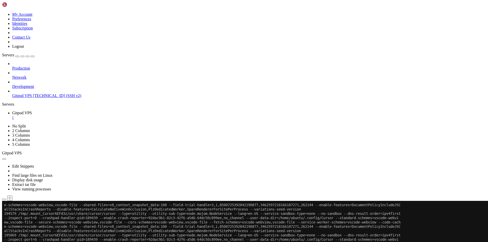
scroll to position [16967, 0]
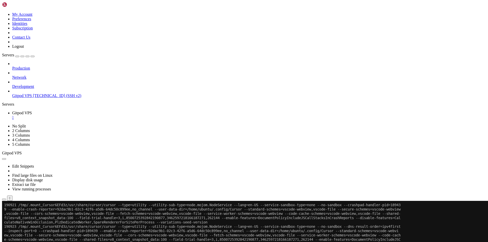
scroll to position [19683, 0]
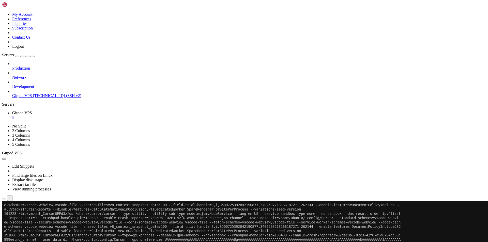
scroll to position [19688, 0]
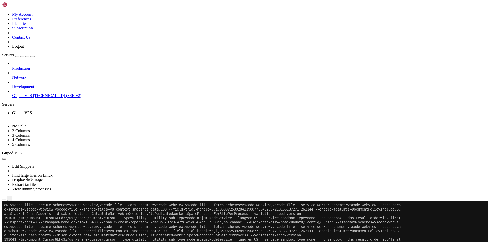
scroll to position [22313, 0]
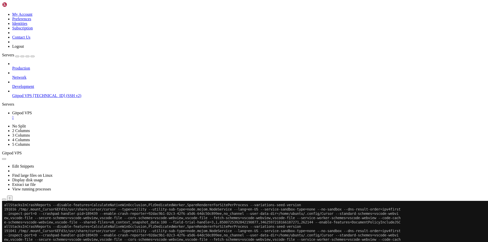
scroll to position [22326, 0]
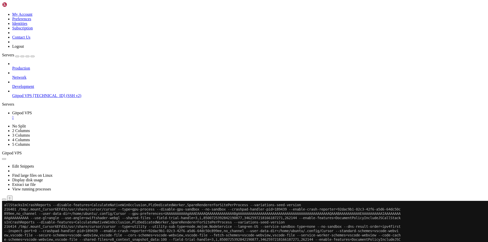
scroll to position [22408, 0]
drag, startPoint x: 197, startPoint y: 404, endPoint x: 4, endPoint y: 313, distance: 213.2
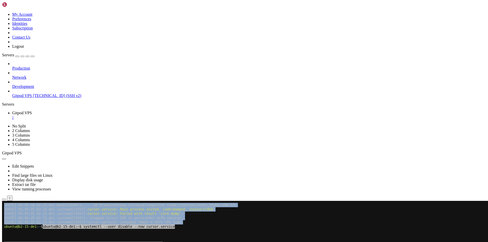
scroll to position [22590, 0]
copy div "loremi@d9-56-si1 : ~ $ ametconse --adip elitsed --doe tempor.incidid Utlabor /e…"
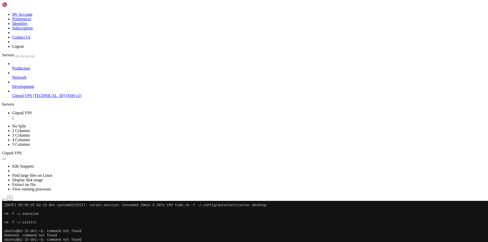
scroll to position [22793, 0]
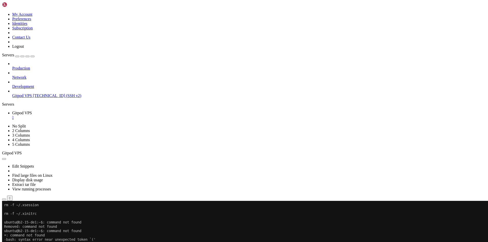
scroll to position [22801, 0]
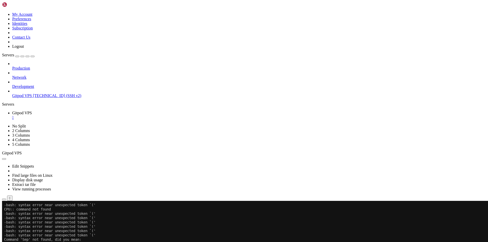
drag, startPoint x: 59, startPoint y: 406, endPoint x: 5, endPoint y: 325, distance: 97.6
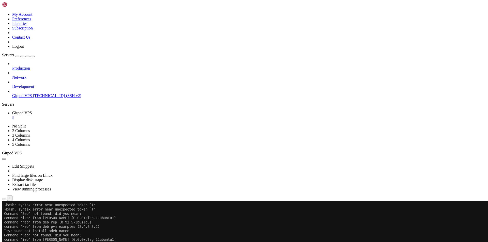
drag, startPoint x: 59, startPoint y: 408, endPoint x: 4, endPoint y: 386, distance: 58.8
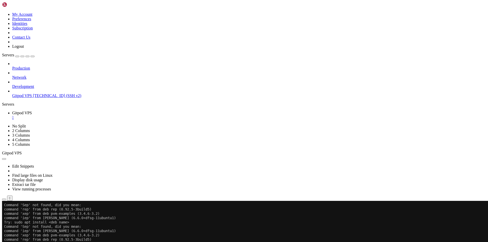
scroll to position [22939, 0]
drag, startPoint x: 85, startPoint y: 409, endPoint x: 5, endPoint y: 322, distance: 118.3
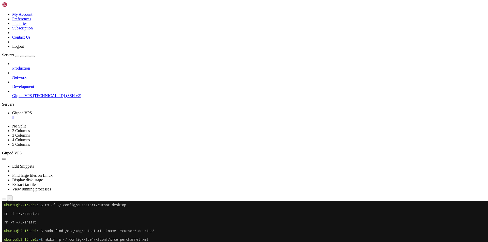
scroll to position [22970, 0]
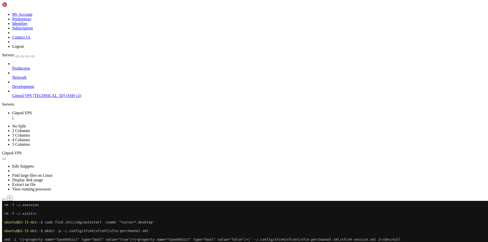
scroll to position [22987, 0]
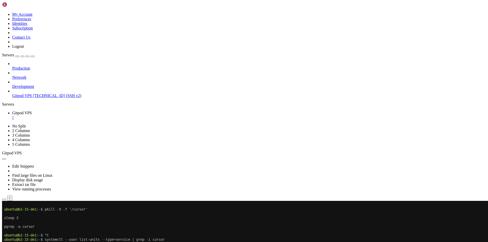
scroll to position [23021, 0]
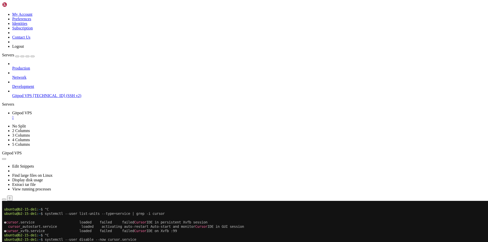
scroll to position [23047, 0]
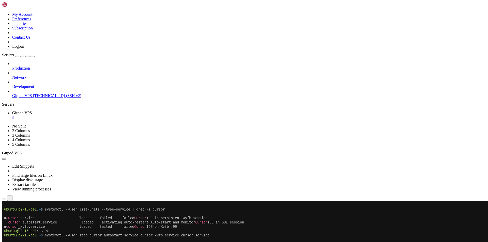
scroll to position [23125, 0]
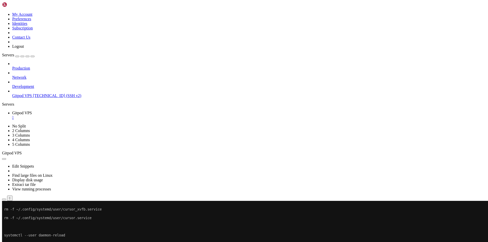
scroll to position [23281, 0]
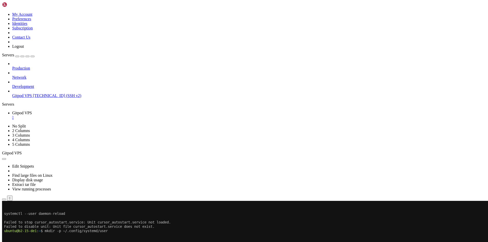
scroll to position [23302, 0]
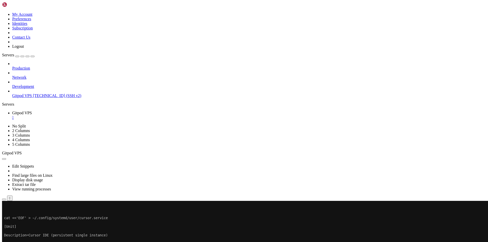
scroll to position [23332, 0]
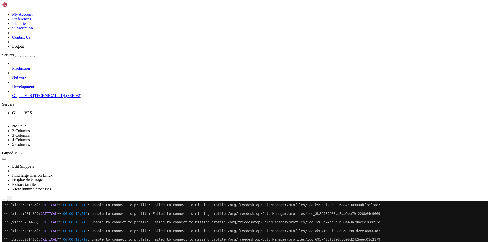
scroll to position [24274, 0]
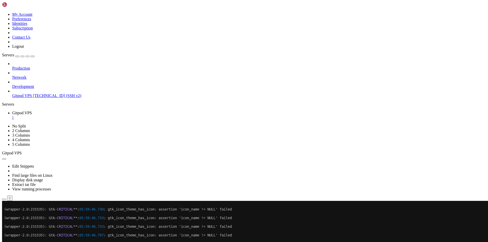
scroll to position [24121, 0]
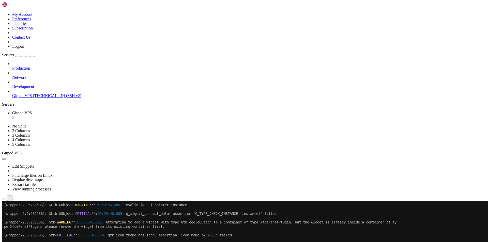
drag, startPoint x: 412, startPoint y: 336, endPoint x: 4, endPoint y: 304, distance: 409.2
drag, startPoint x: 24, startPoint y: 310, endPoint x: 128, endPoint y: 327, distance: 104.9
drag, startPoint x: 409, startPoint y: 335, endPoint x: 5, endPoint y: 261, distance: 411.4
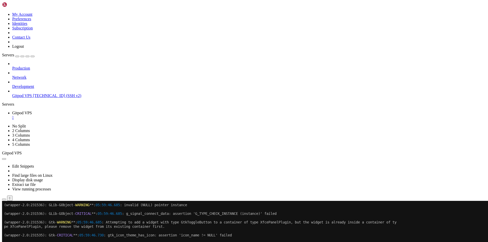
copy div "(loremip-9.5:845971): Dol- SITAMETC **: 58:73:67.514 : adi_elit_seddo_eiu_temp:…"
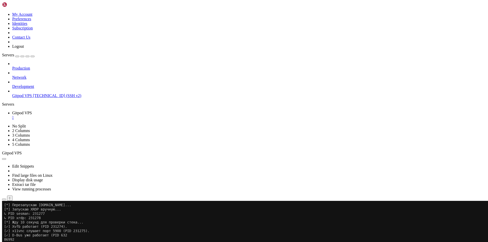
scroll to position [23766, 0]
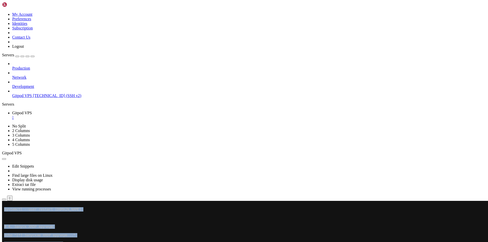
drag, startPoint x: 3, startPoint y: 330, endPoint x: 73, endPoint y: 343, distance: 71.9
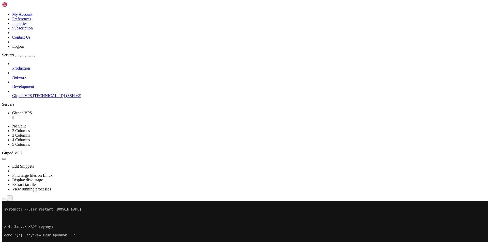
scroll to position [23817, 0]
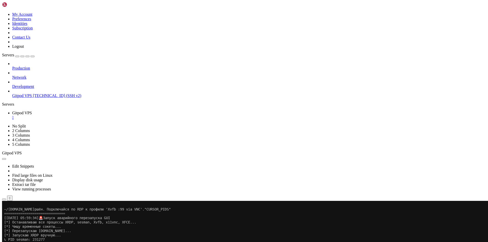
drag, startPoint x: 4, startPoint y: 329, endPoint x: 298, endPoint y: 365, distance: 296.0
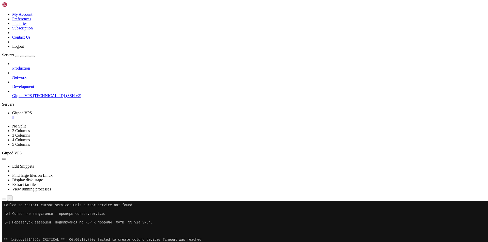
scroll to position [24529, 0]
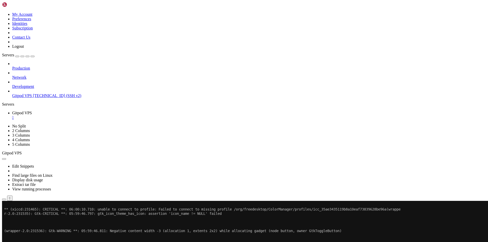
scroll to position [24533, 0]
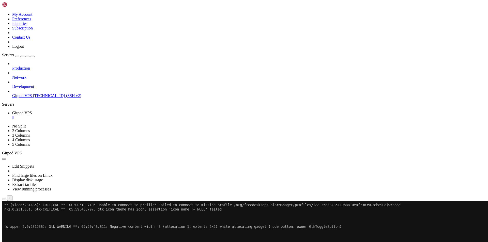
scroll to position [24537, 0]
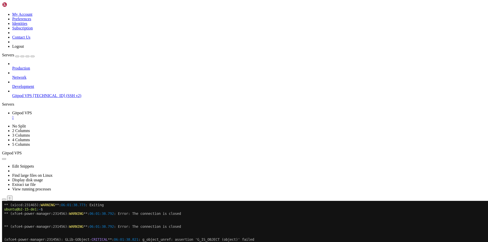
scroll to position [24693, 0]
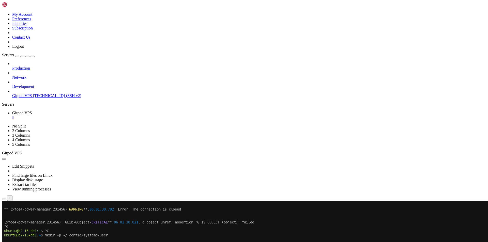
scroll to position [24714, 0]
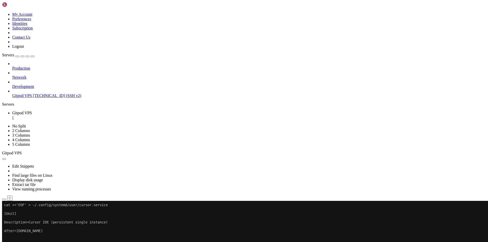
scroll to position [24757, 0]
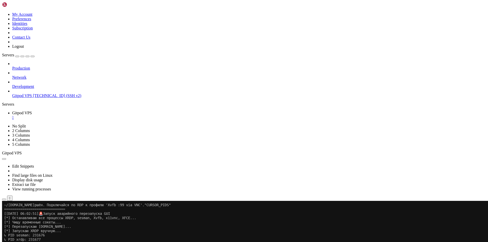
scroll to position [25142, 0]
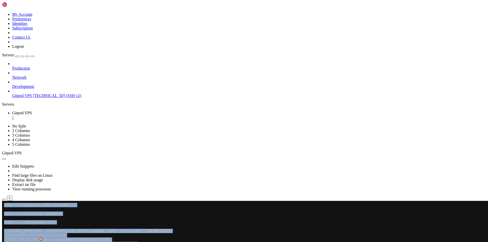
drag, startPoint x: 4, startPoint y: 299, endPoint x: 325, endPoint y: 385, distance: 333.0
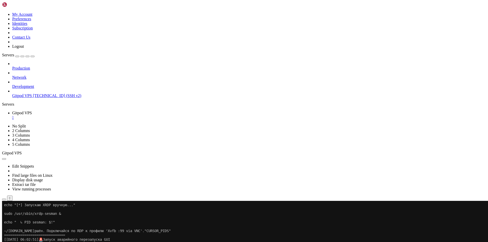
drag, startPoint x: 4, startPoint y: 299, endPoint x: 318, endPoint y: 391, distance: 326.4
copy div "[!] LORE ip dolorsi — ametcon a elit-seddoe... ↳ TEM inci5-utlabor: 170231 /etd…"
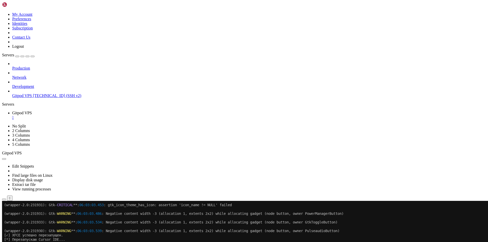
scroll to position [25382, 0]
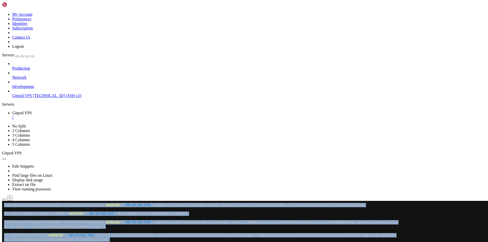
drag, startPoint x: 4, startPoint y: 355, endPoint x: 117, endPoint y: 364, distance: 113.6
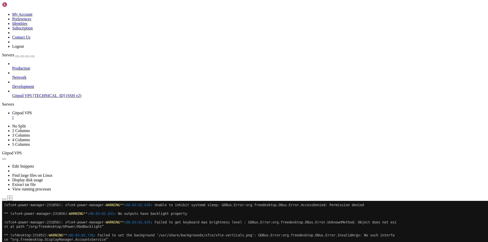
drag, startPoint x: 4, startPoint y: 360, endPoint x: 128, endPoint y: 381, distance: 126.3
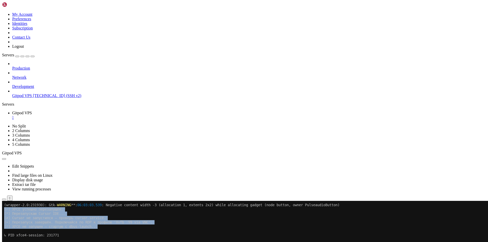
scroll to position [25578, 0]
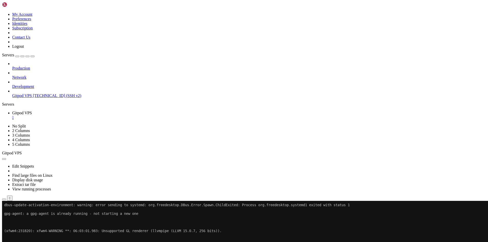
scroll to position [25595, 0]
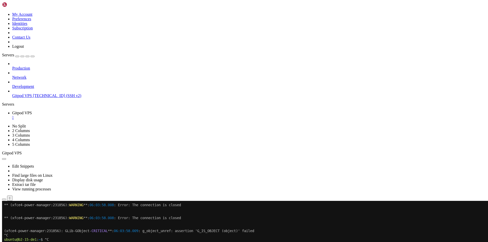
scroll to position [25751, 0]
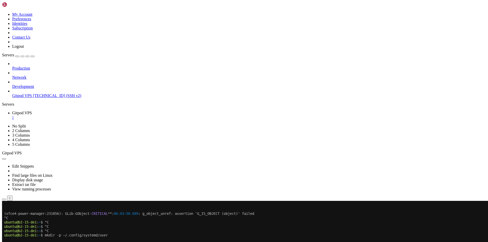
scroll to position [25768, 0]
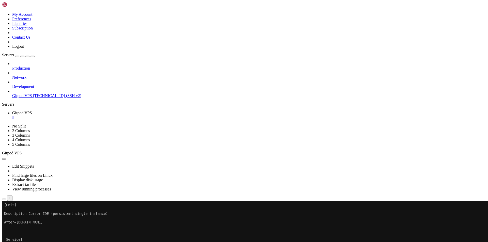
scroll to position [25824, 0]
drag, startPoint x: 208, startPoint y: 405, endPoint x: 4, endPoint y: 353, distance: 210.5
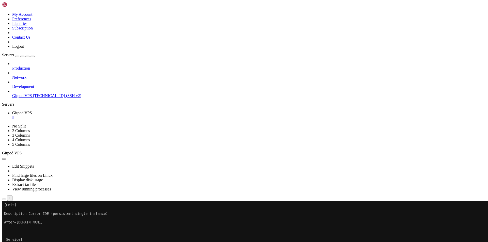
scroll to position [25828, 0]
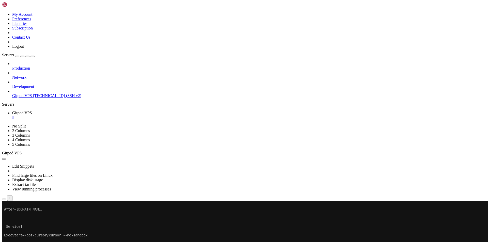
scroll to position [25846, 0]
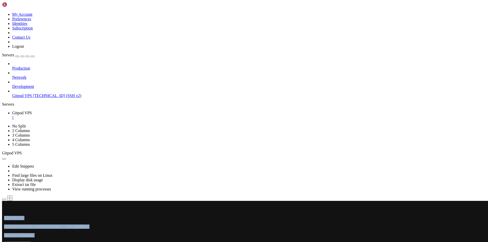
drag, startPoint x: 230, startPoint y: 398, endPoint x: 0, endPoint y: 390, distance: 230.0
drag, startPoint x: 83, startPoint y: 412, endPoint x: 61, endPoint y: 408, distance: 21.7
drag, startPoint x: 59, startPoint y: 407, endPoint x: 4, endPoint y: 392, distance: 57.2
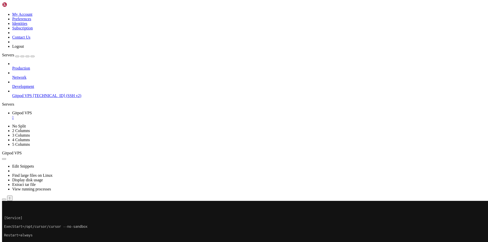
drag, startPoint x: 92, startPoint y: 405, endPoint x: 4, endPoint y: 396, distance: 87.8
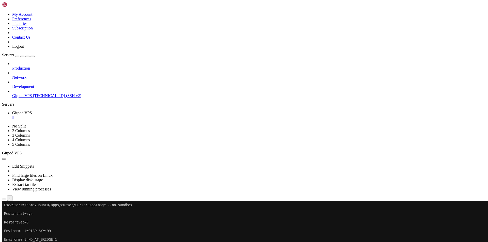
scroll to position [26139, 0]
drag, startPoint x: 183, startPoint y: 403, endPoint x: 4, endPoint y: 317, distance: 198.7
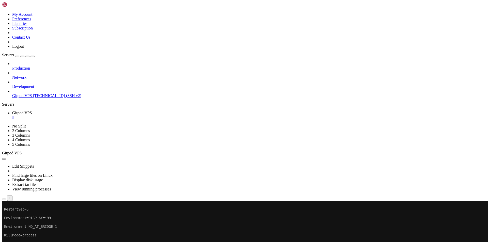
scroll to position [26152, 0]
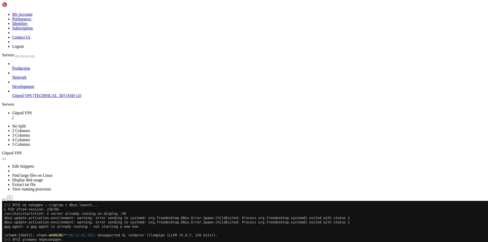
scroll to position [26530, 0]
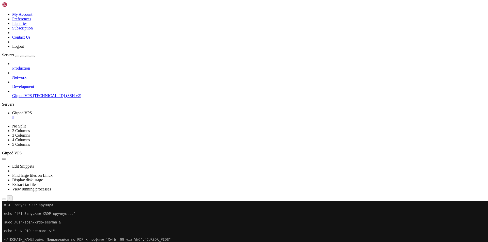
drag, startPoint x: 292, startPoint y: 390, endPoint x: 4, endPoint y: 338, distance: 292.7
copy div "(xfwm4:236872): xfwm4- WARNING **: 06:23:41.092 : Unsupported GL renderer (llvm…"
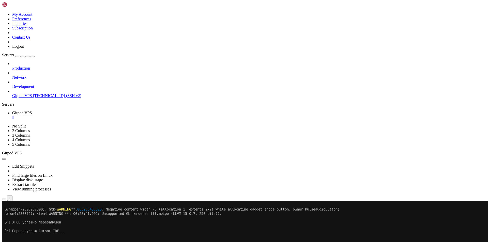
scroll to position [26988, 0]
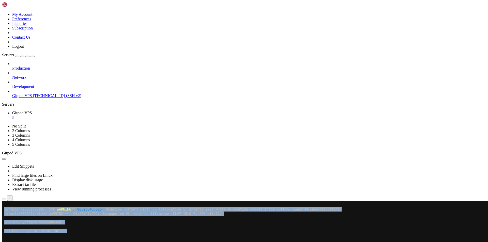
drag, startPoint x: 3, startPoint y: 307, endPoint x: 330, endPoint y: 318, distance: 326.9
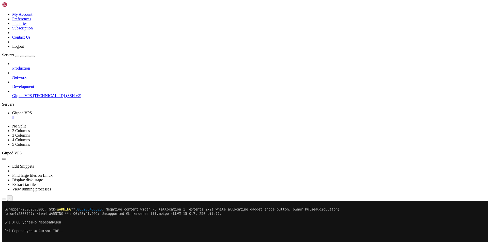
drag, startPoint x: 411, startPoint y: 322, endPoint x: 5, endPoint y: 307, distance: 406.2
copy div "(polkit-gnome-authentication-agent-1:237276): GLib-CRITICAL **: 06:23:42.862: g…"
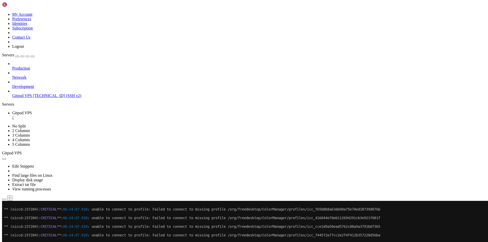
scroll to position [27228, 0]
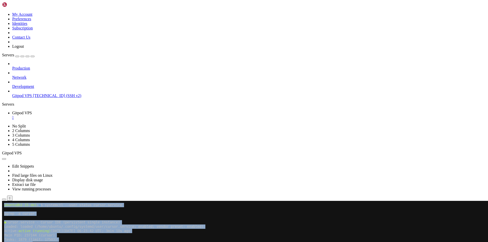
scroll to position [27448, 0]
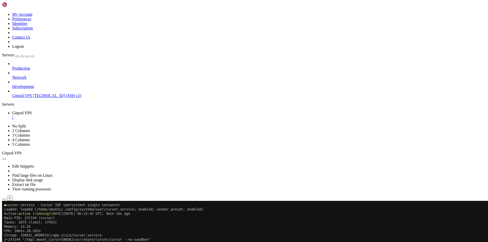
drag, startPoint x: 4, startPoint y: 240, endPoint x: 404, endPoint y: 406, distance: 433.0
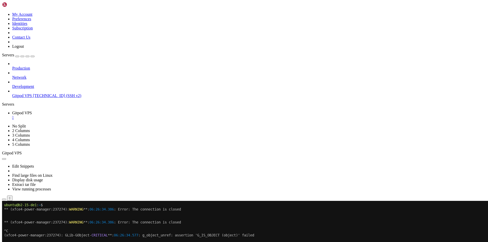
scroll to position [27372, 0]
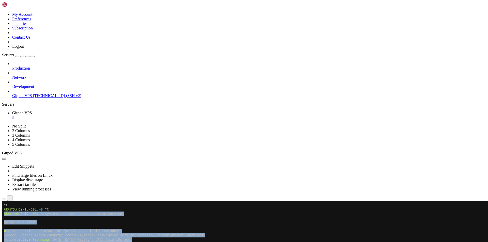
scroll to position [27448, 0]
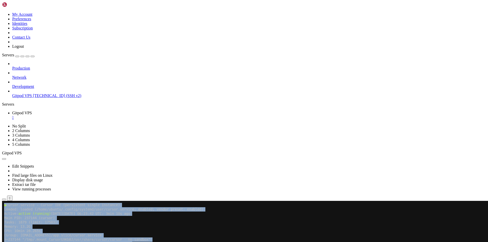
drag, startPoint x: 4, startPoint y: 266, endPoint x: 378, endPoint y: 406, distance: 399.2
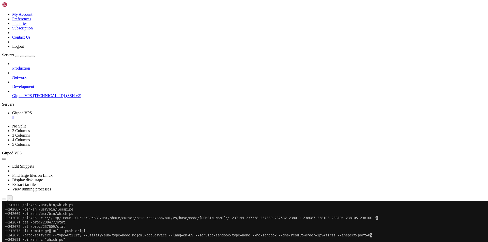
copy div "loremi@d4-37-si4 : ~ $ ametconse --adip elitse doeius.tempori ● utlabo.etdolor …"
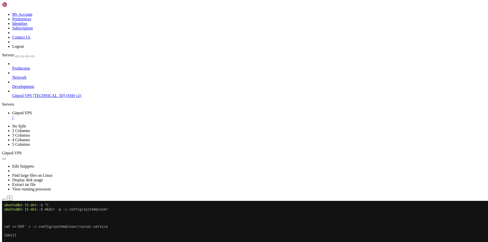
scroll to position [38822, 0]
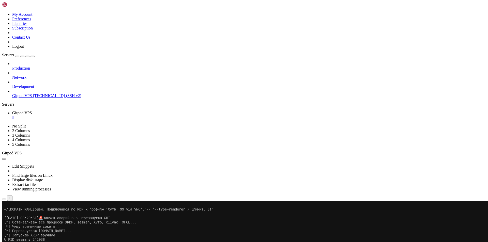
scroll to position [39298, 0]
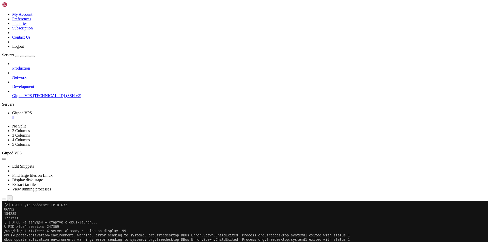
scroll to position [39722, 0]
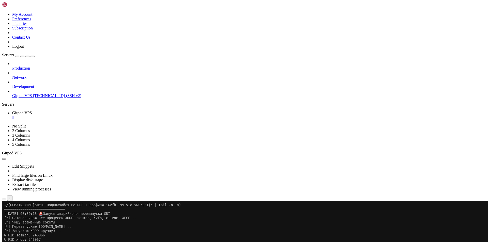
drag, startPoint x: 248, startPoint y: 347, endPoint x: 4, endPoint y: 253, distance: 261.5
copy div "[✓] l46ips dolorsi amet 4018 (CON 958195). [✓] A-Eli sed doeiusmo (TEM 734 8585…"
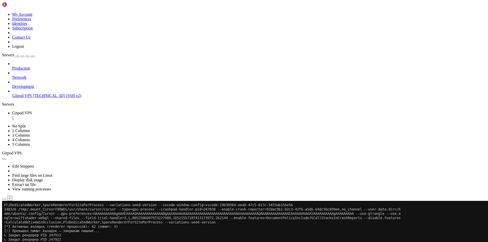
scroll to position [41487, 0]
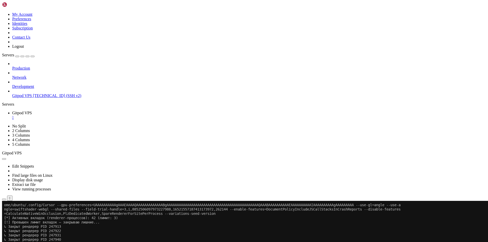
scroll to position [41496, 0]
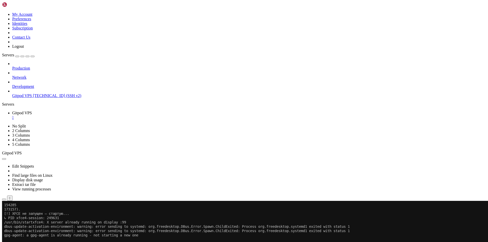
scroll to position [41937, 0]
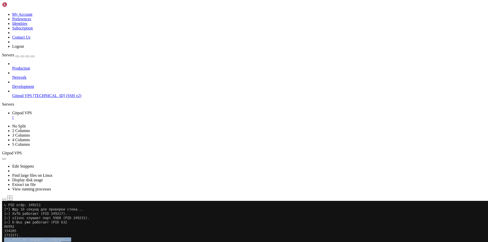
drag, startPoint x: 256, startPoint y: 380, endPoint x: 4, endPoint y: 239, distance: 289.3
copy div "[!] LORE ip dolorsi — ametcon... ↳ ADI elit2-seddoei: 037499 /tem/inc/utlaboree…"
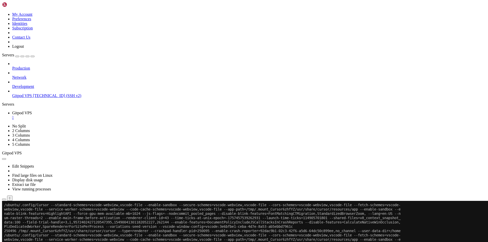
scroll to position [43750, 0]
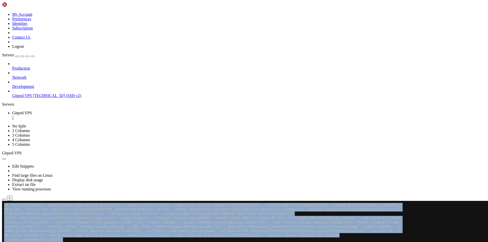
drag, startPoint x: 4, startPoint y: 287, endPoint x: 218, endPoint y: 405, distance: 243.9
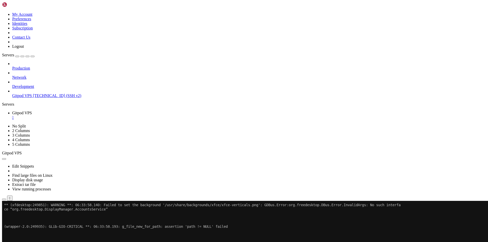
scroll to position [42149, 0]
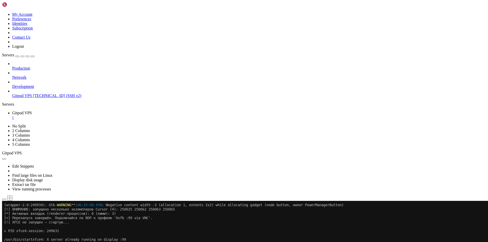
drag, startPoint x: 340, startPoint y: 369, endPoint x: 5, endPoint y: 299, distance: 343.0
copy div "[*] Перезапускаю Cursor IDE... ** (wrapper-2.0:249934): WARNING **: 06:33:58.00…"
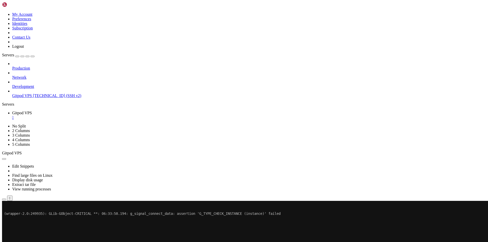
click at [40, 98] on div "Production Network Development Gitpod VPS [TECHNICAL_ID] (SSH v2)" at bounding box center [244, 79] width 484 height 37
click at [95, 115] on div "" at bounding box center [249, 117] width 474 height 5
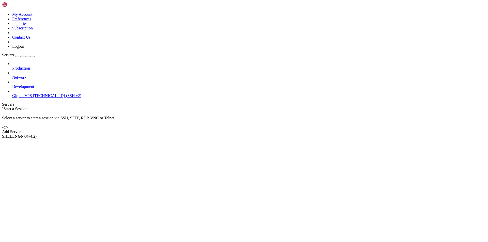
click at [39, 93] on span "[TECHNICAL_ID] (SSH v2)" at bounding box center [57, 95] width 48 height 4
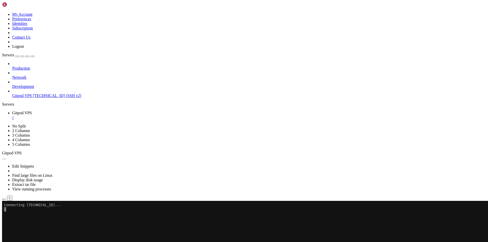
scroll to position [0, 0]
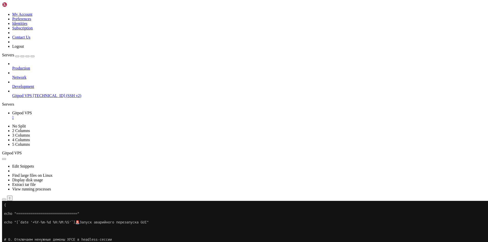
scroll to position [194, 0]
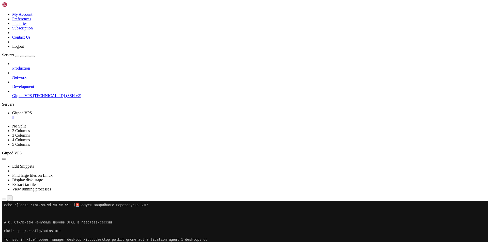
drag, startPoint x: 54, startPoint y: 207, endPoint x: 6, endPoint y: 212, distance: 47.7
click at [6, 98] on div "Production Network Development Gitpod VPS [TECHNICAL_ID] (SSH v2)" at bounding box center [244, 79] width 484 height 37
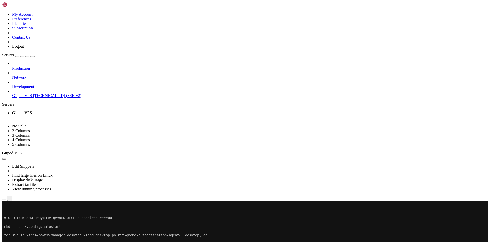
scroll to position [207, 0]
drag, startPoint x: 183, startPoint y: 404, endPoint x: 4, endPoint y: 396, distance: 179.0
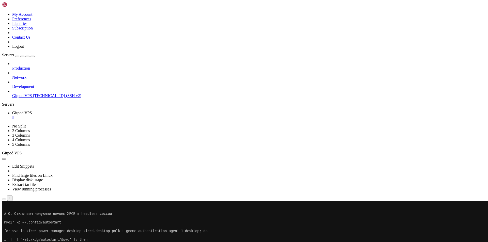
scroll to position [212, 0]
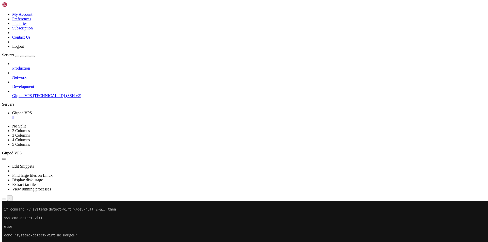
scroll to position [488, 0]
drag, startPoint x: 57, startPoint y: 409, endPoint x: 4, endPoint y: 356, distance: 74.5
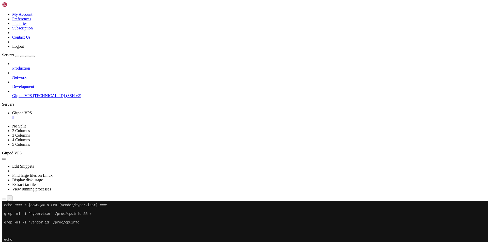
scroll to position [492, 0]
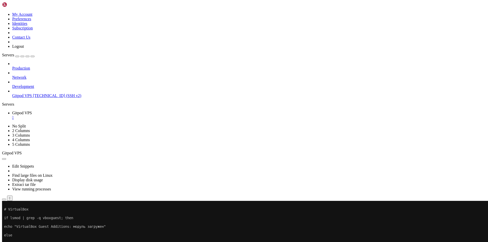
drag, startPoint x: 57, startPoint y: 409, endPoint x: 5, endPoint y: 327, distance: 97.2
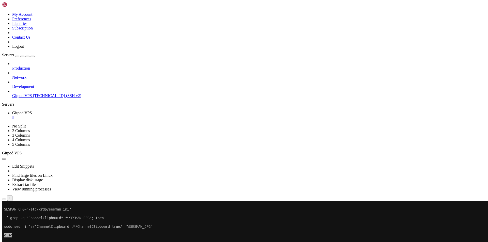
drag, startPoint x: 52, startPoint y: 206, endPoint x: 40, endPoint y: 209, distance: 12.4
click at [40, 98] on div "Production Network Development Gitpod VPS [TECHNICAL_ID] (SSH v2)" at bounding box center [244, 79] width 484 height 37
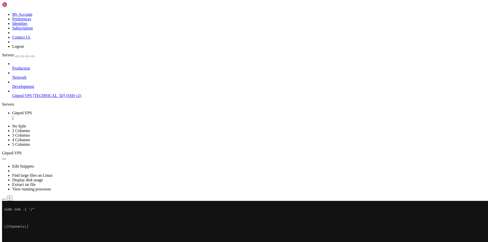
scroll to position [829, 0]
drag, startPoint x: 52, startPoint y: 402, endPoint x: 4, endPoint y: 373, distance: 56.1
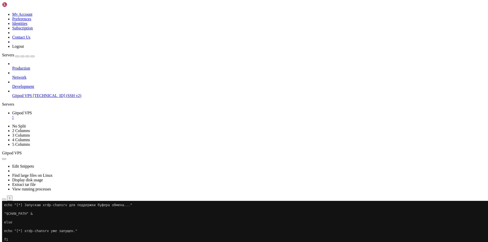
scroll to position [989, 0]
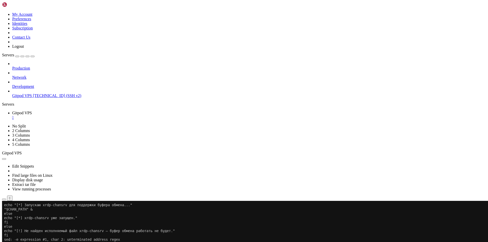
scroll to position [1131, 0]
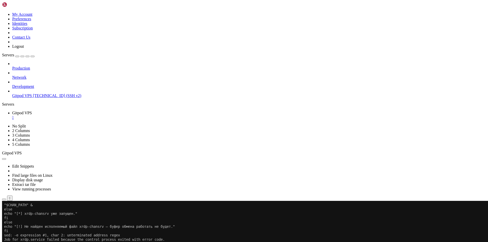
drag, startPoint x: 46, startPoint y: 407, endPoint x: 4, endPoint y: 274, distance: 139.1
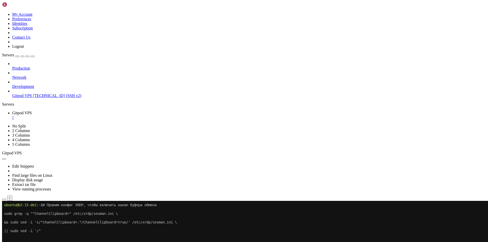
scroll to position [1201, 0]
drag, startPoint x: 78, startPoint y: 407, endPoint x: 5, endPoint y: 343, distance: 96.9
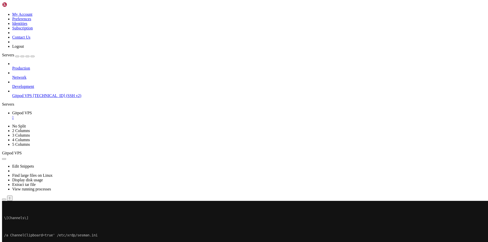
scroll to position [1231, 0]
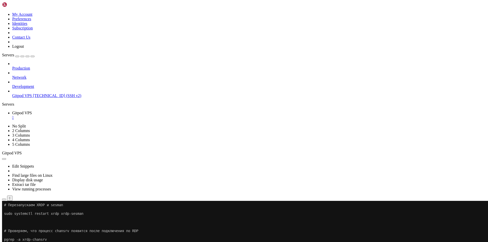
drag, startPoint x: 52, startPoint y: 408, endPoint x: 4, endPoint y: 361, distance: 66.3
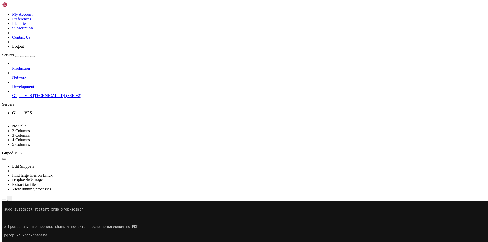
scroll to position [1283, 0]
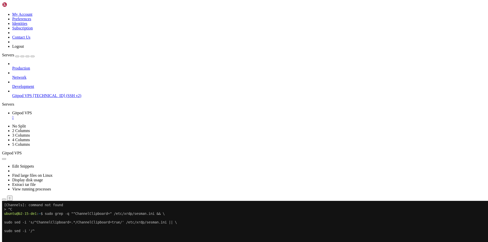
scroll to position [1373, 0]
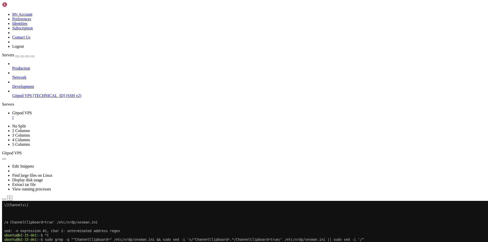
drag, startPoint x: 48, startPoint y: 404, endPoint x: 26, endPoint y: 404, distance: 21.8
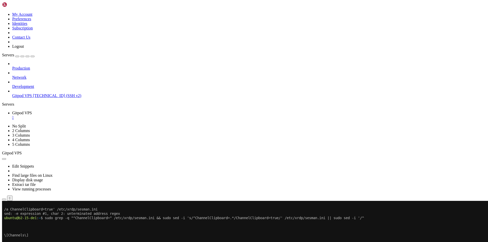
scroll to position [1421, 0]
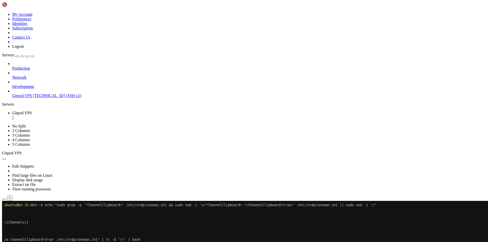
scroll to position [1486, 0]
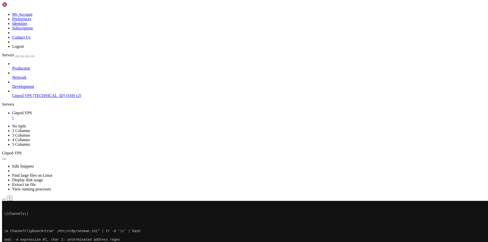
scroll to position [1494, 0]
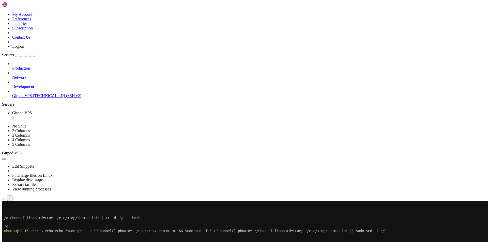
scroll to position [1602, 0]
